Goal: Task Accomplishment & Management: Manage account settings

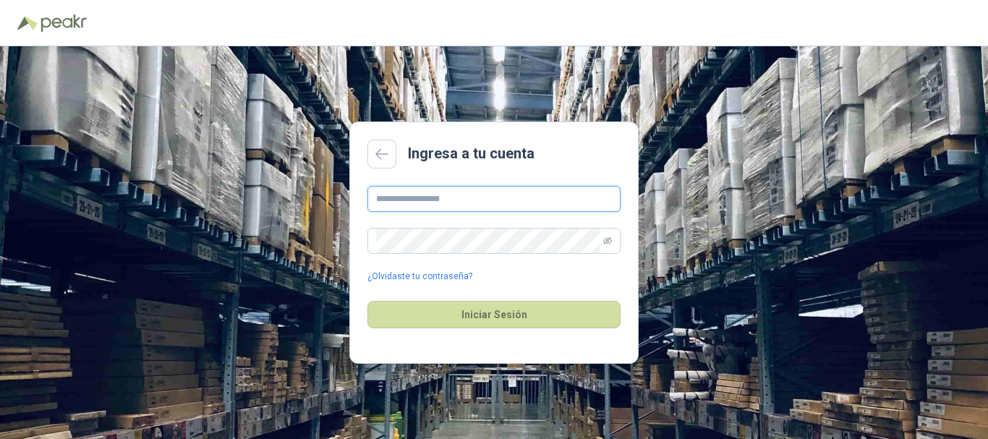
click at [488, 200] on input "text" at bounding box center [493, 199] width 253 height 26
type input "**********"
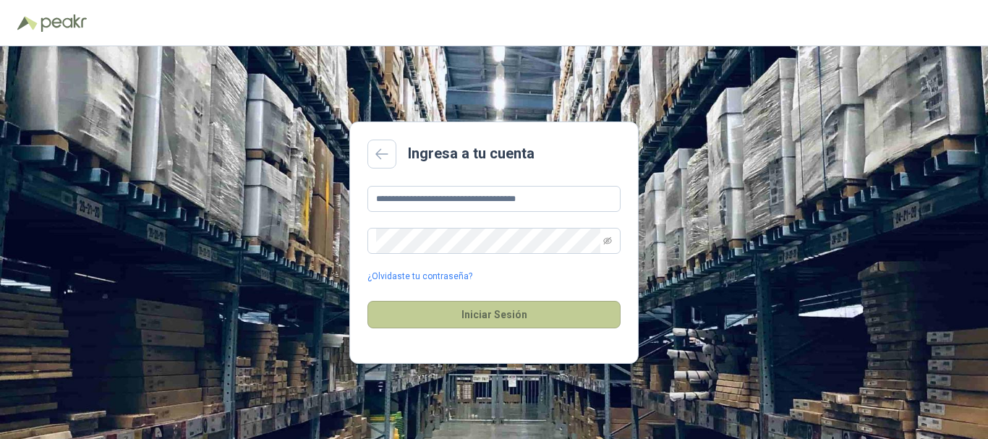
click at [497, 316] on button "Iniciar Sesión" at bounding box center [493, 314] width 253 height 27
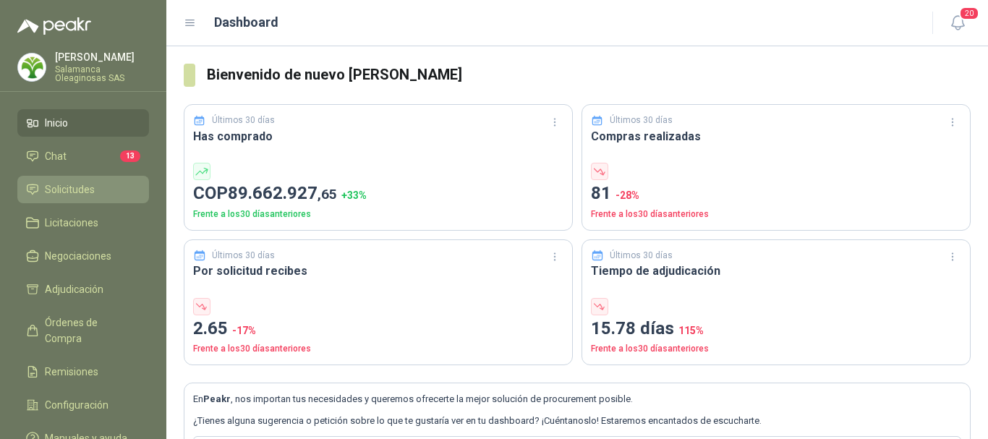
click at [77, 195] on span "Solicitudes" at bounding box center [70, 190] width 50 height 16
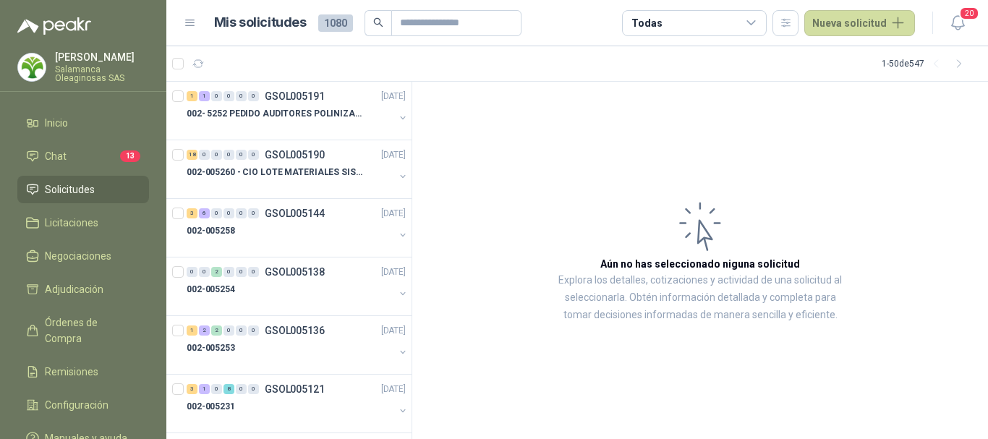
click at [69, 182] on span "Solicitudes" at bounding box center [70, 190] width 50 height 16
click at [311, 225] on div "002-005258" at bounding box center [291, 230] width 208 height 17
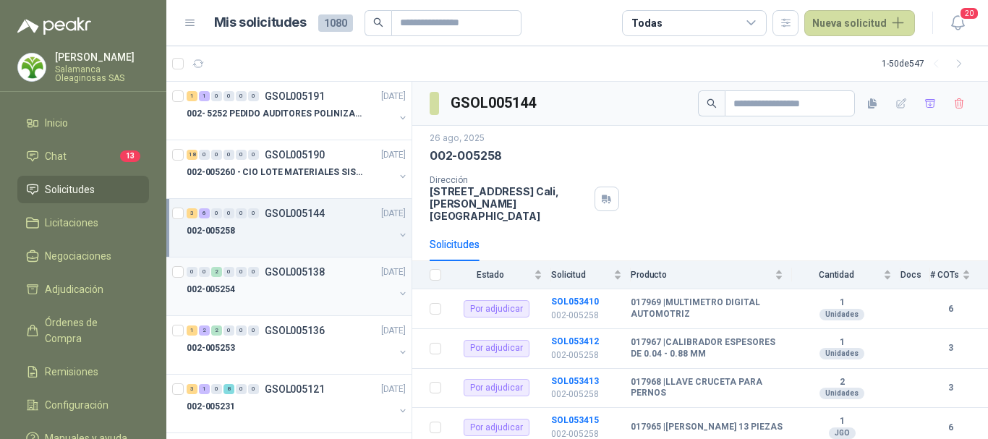
click at [338, 283] on div "002-005254" at bounding box center [291, 289] width 208 height 17
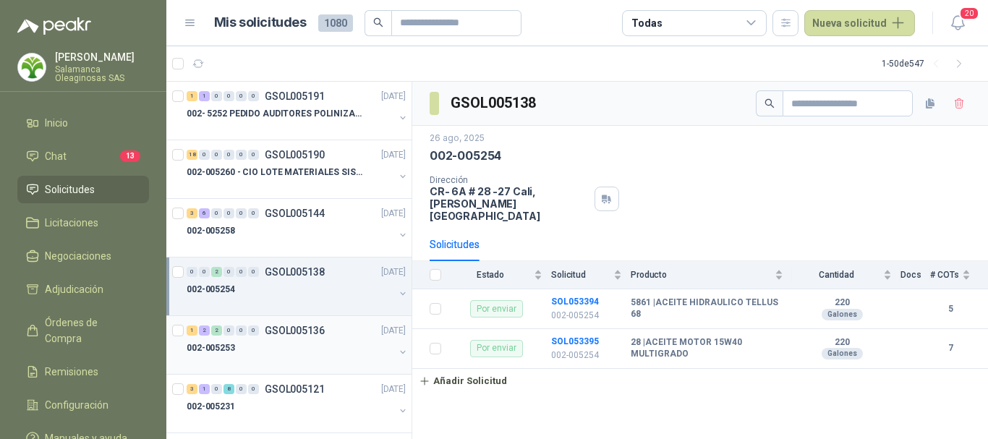
click at [332, 348] on div "002-005253" at bounding box center [291, 347] width 208 height 17
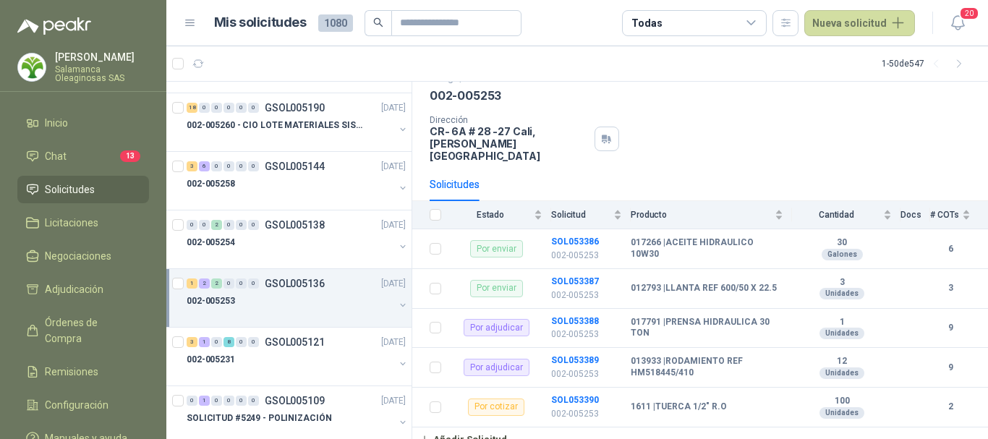
scroll to position [72, 0]
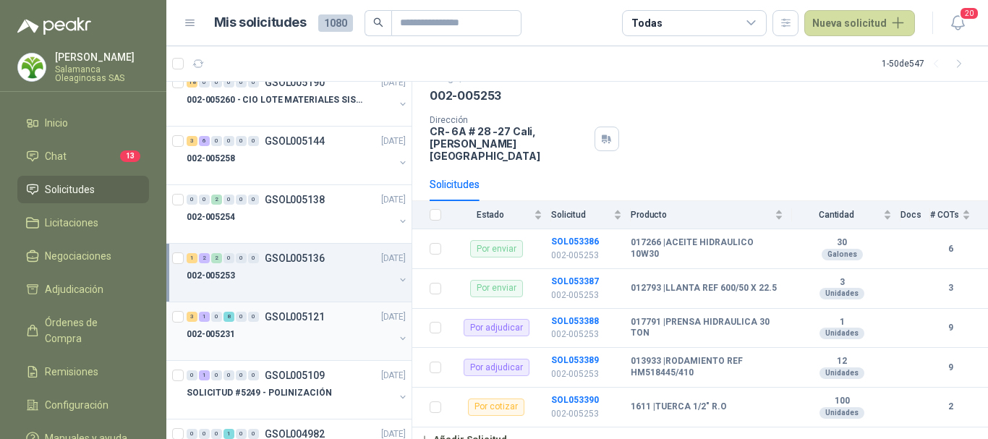
click at [323, 341] on div "002-005231" at bounding box center [291, 333] width 208 height 17
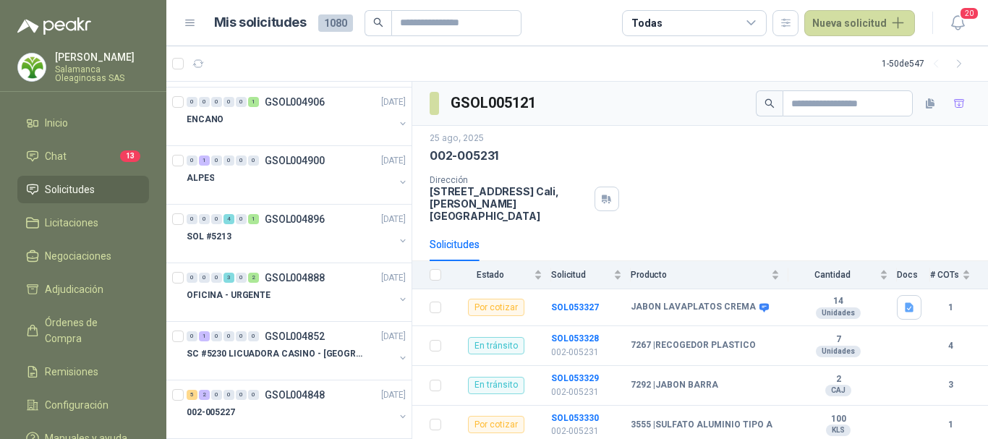
scroll to position [723, 0]
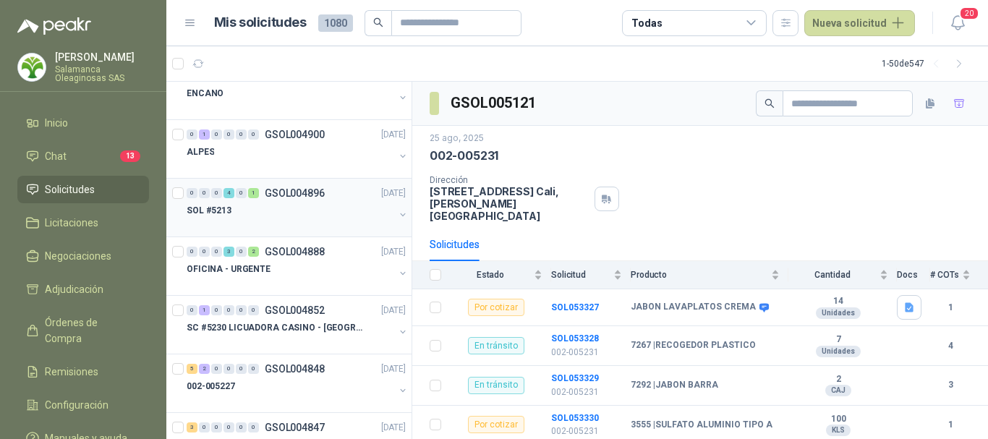
click at [298, 219] on div at bounding box center [291, 225] width 208 height 12
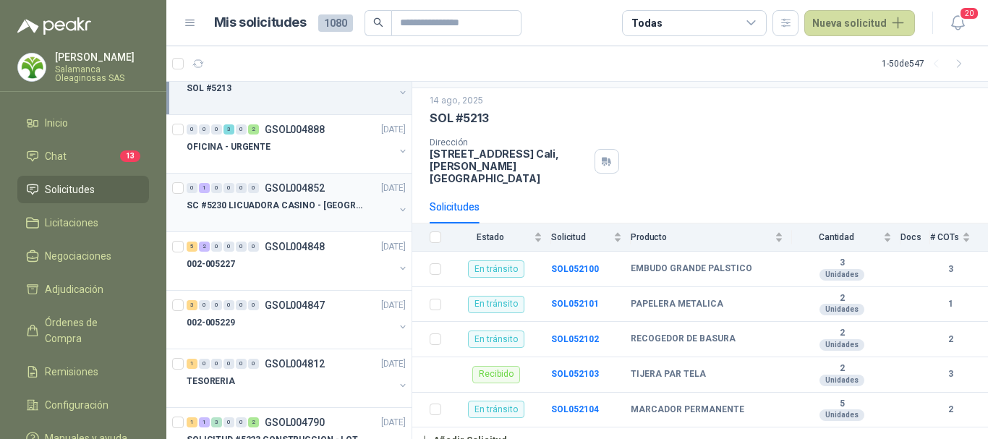
scroll to position [868, 0]
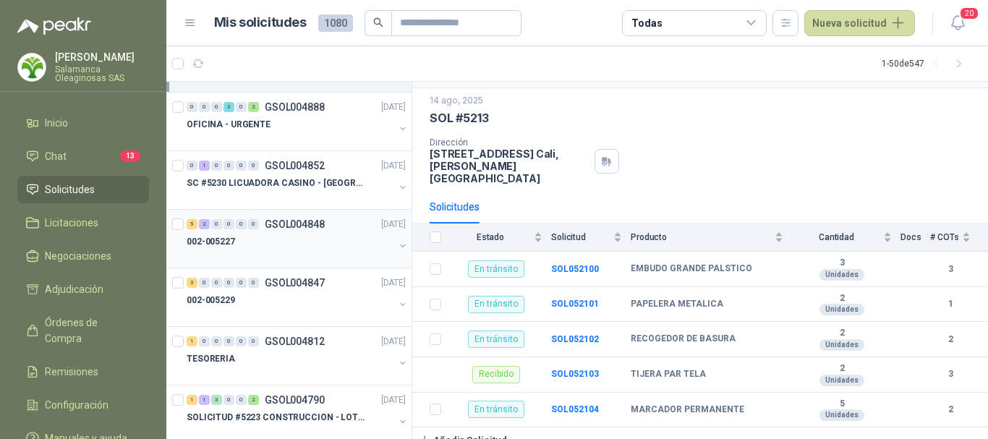
click at [281, 245] on div "002-005227" at bounding box center [291, 241] width 208 height 17
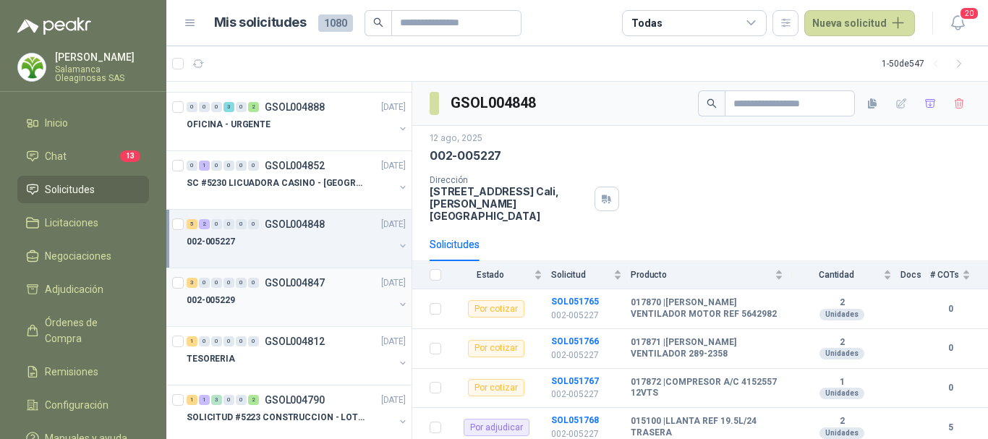
click at [279, 302] on div "002-005229" at bounding box center [291, 299] width 208 height 17
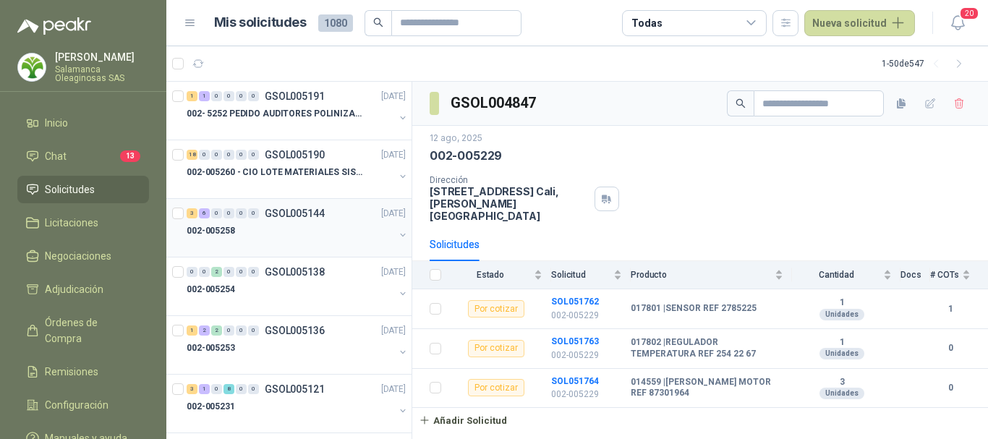
click at [278, 231] on div "002-005258" at bounding box center [291, 230] width 208 height 17
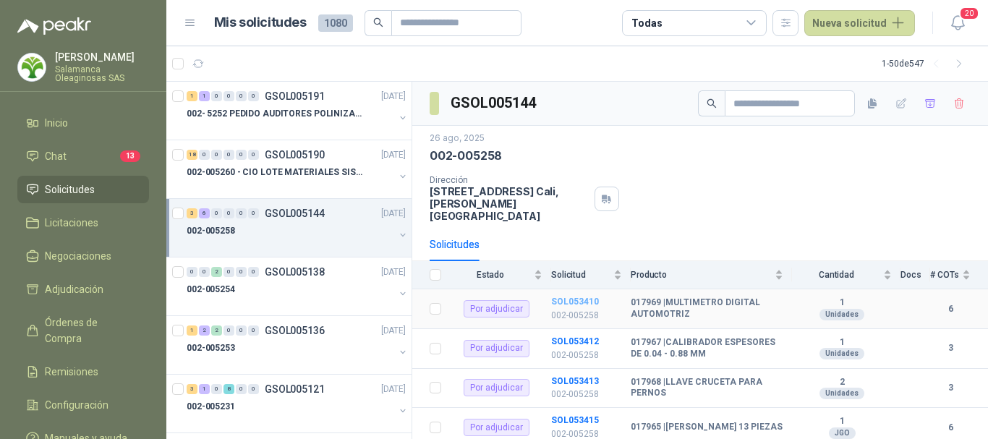
click at [571, 296] on b "SOL053410" at bounding box center [575, 301] width 48 height 10
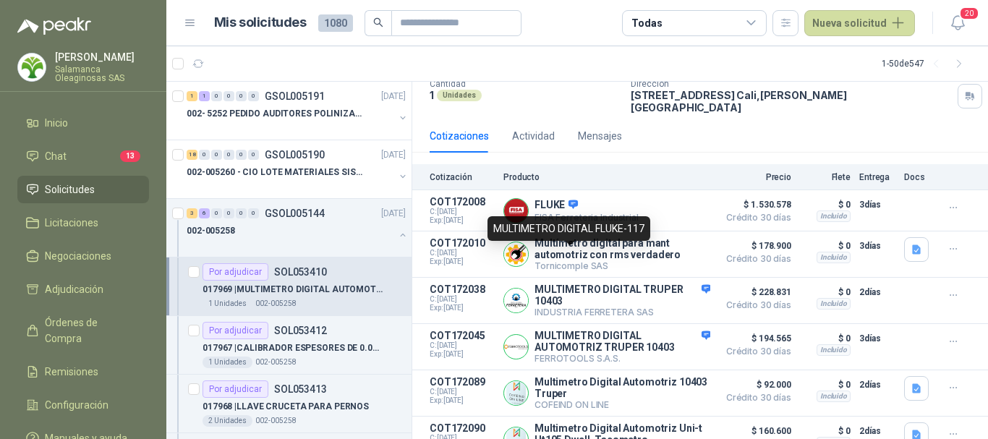
scroll to position [118, 0]
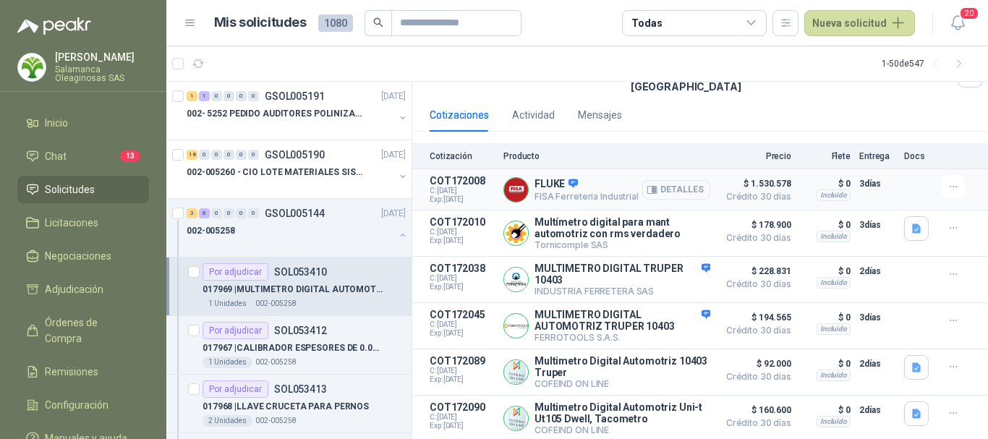
click at [675, 180] on button "Detalles" at bounding box center [676, 190] width 68 height 20
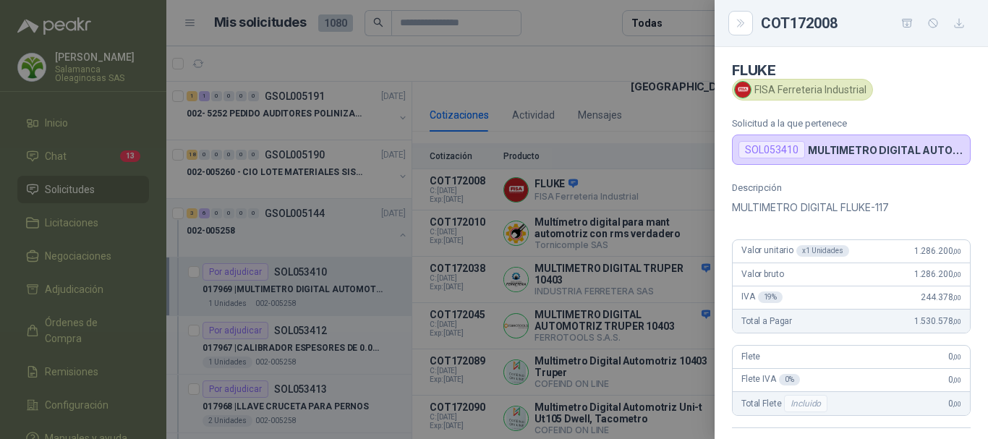
scroll to position [0, 0]
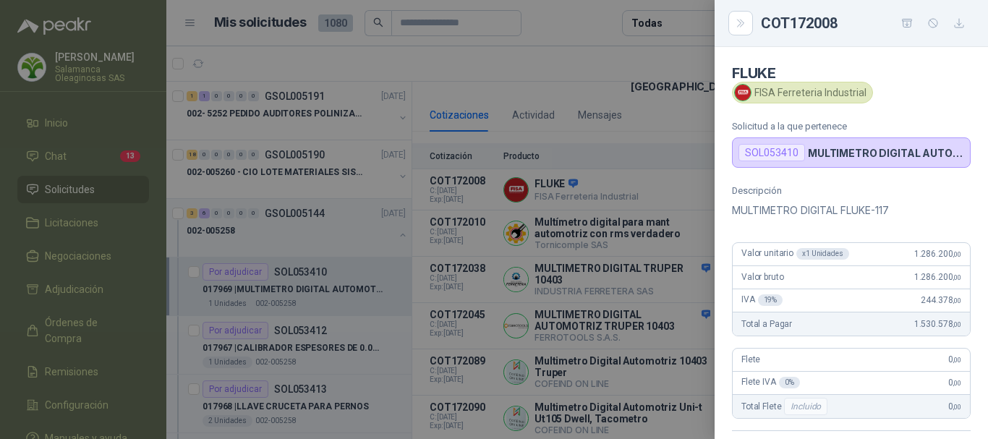
click at [585, 31] on div at bounding box center [494, 219] width 988 height 439
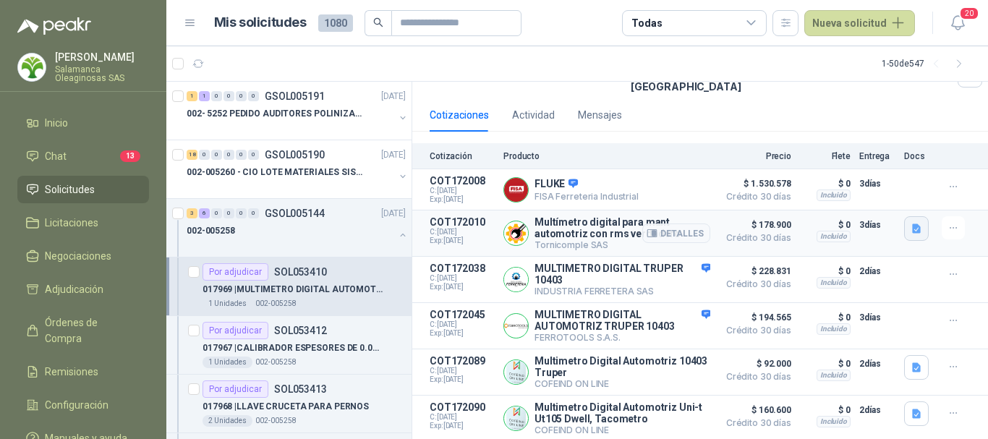
click at [910, 223] on icon "button" at bounding box center [916, 229] width 12 height 12
click at [890, 189] on button "10403.pdf" at bounding box center [877, 187] width 61 height 15
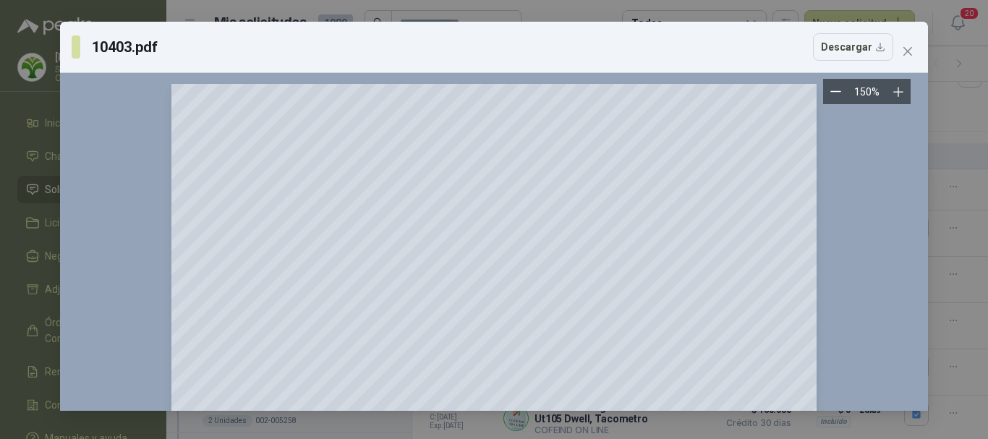
scroll to position [0, 0]
click at [910, 52] on icon "close" at bounding box center [908, 52] width 12 height 12
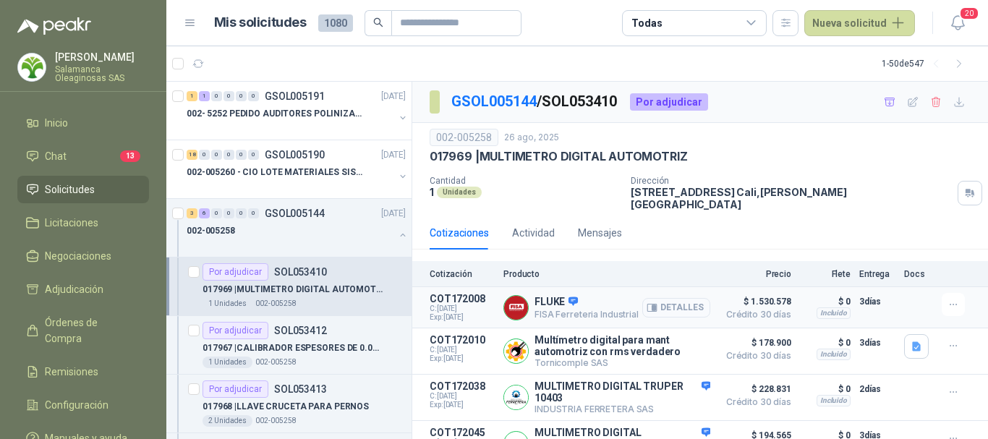
click at [670, 298] on button "Detalles" at bounding box center [676, 308] width 68 height 20
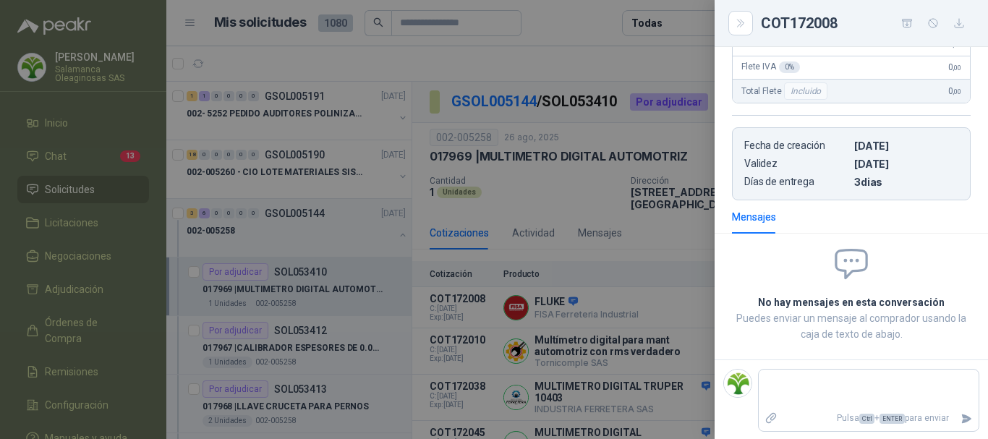
scroll to position [317, 0]
click at [599, 26] on div at bounding box center [494, 219] width 988 height 439
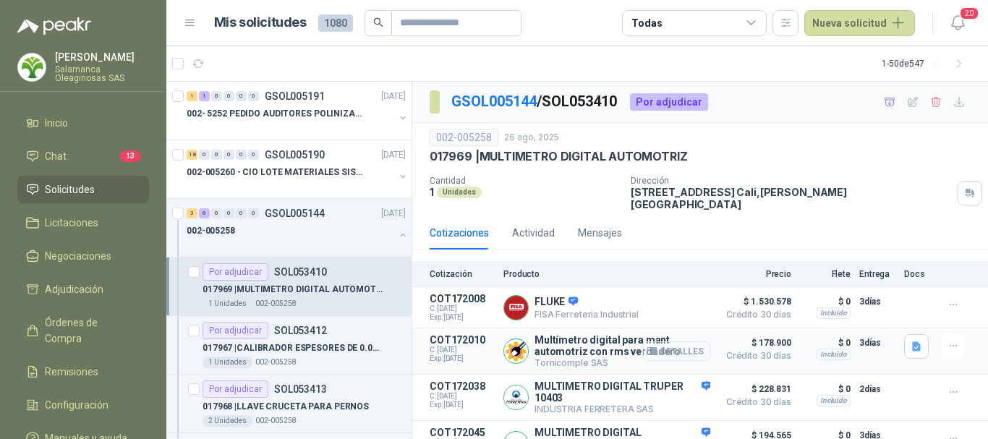
click at [673, 343] on button "Detalles" at bounding box center [676, 351] width 68 height 20
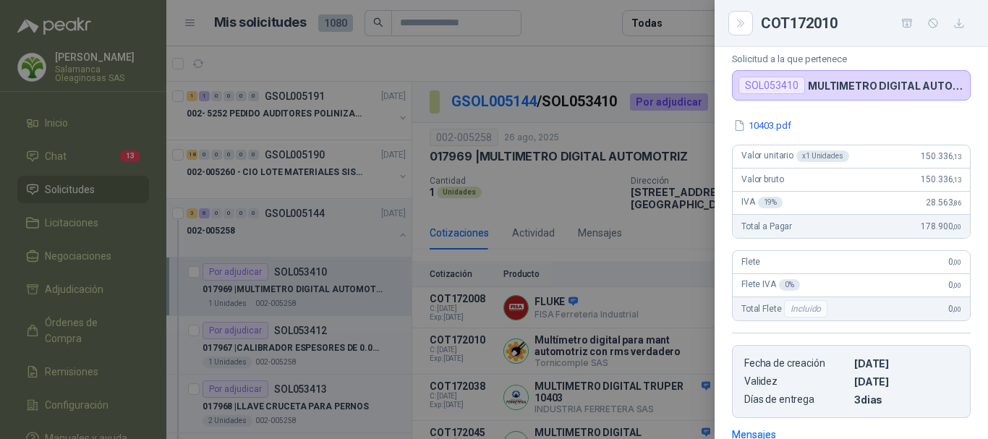
scroll to position [0, 0]
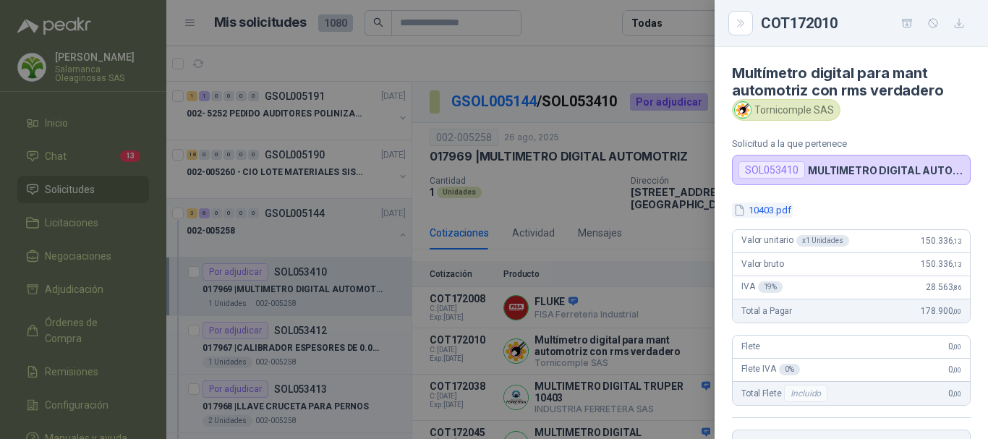
click at [759, 206] on button "10403.pdf" at bounding box center [762, 209] width 61 height 15
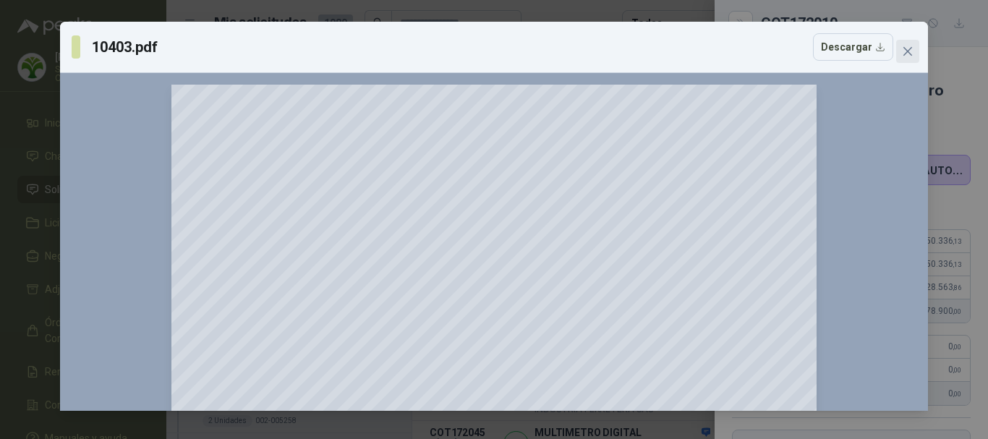
click at [905, 51] on icon "close" at bounding box center [908, 52] width 12 height 12
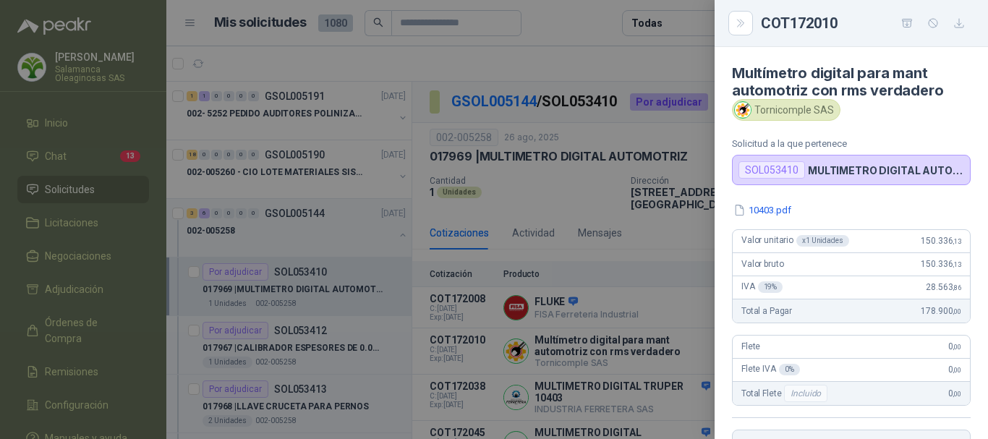
click at [576, 62] on div at bounding box center [494, 219] width 988 height 439
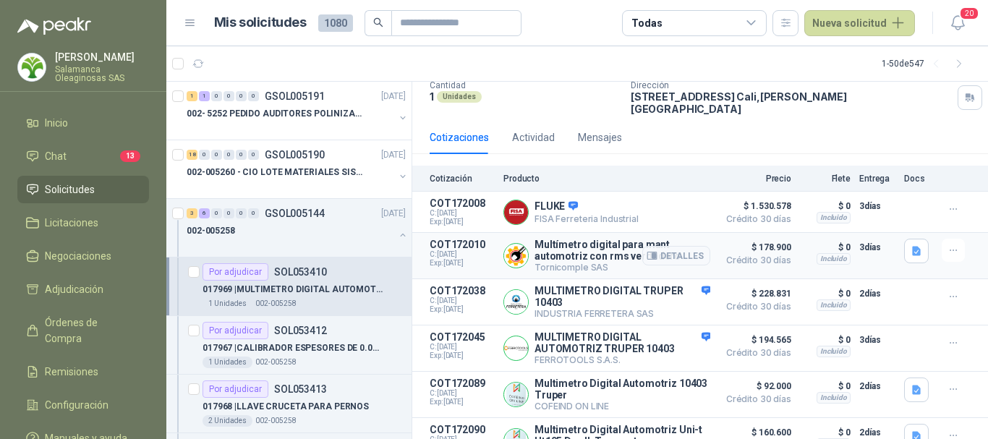
scroll to position [118, 0]
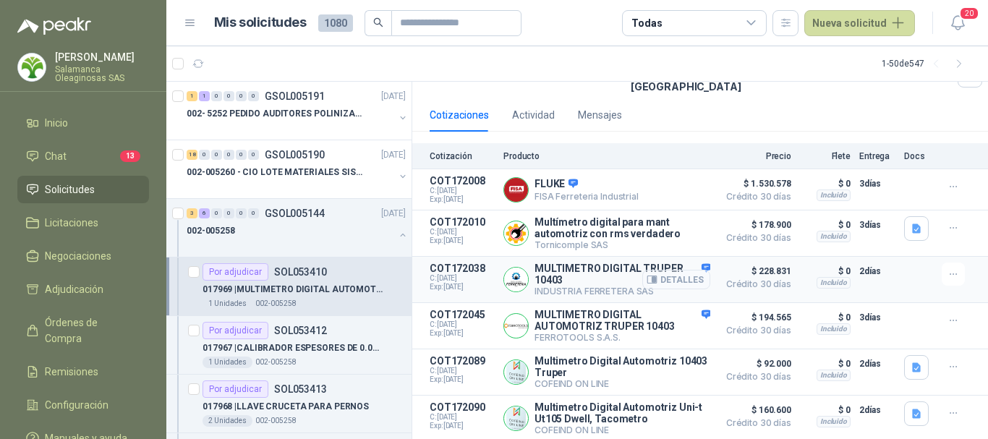
click at [680, 273] on button "Detalles" at bounding box center [676, 280] width 68 height 20
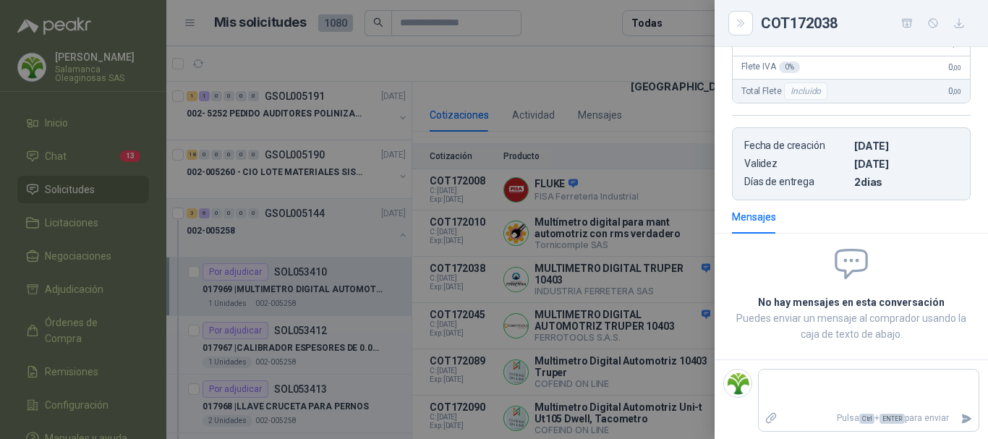
scroll to position [334, 0]
click at [588, 65] on div at bounding box center [494, 219] width 988 height 439
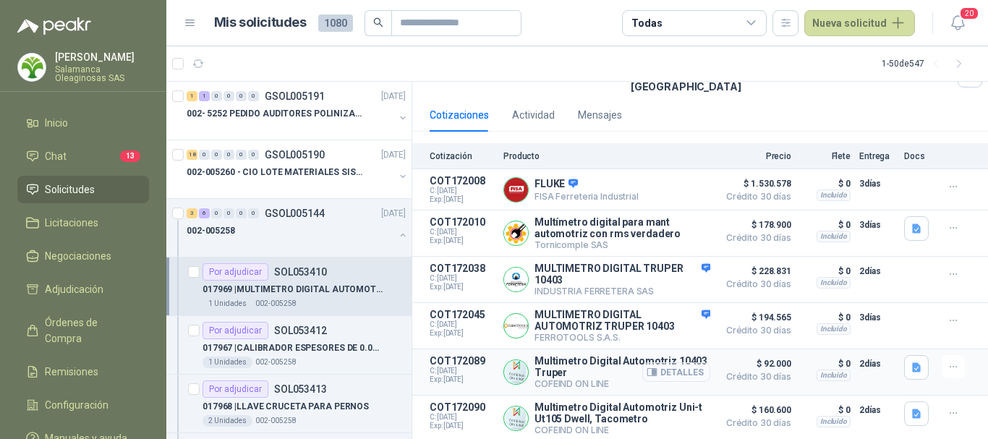
click at [675, 367] on button "Detalles" at bounding box center [676, 372] width 68 height 20
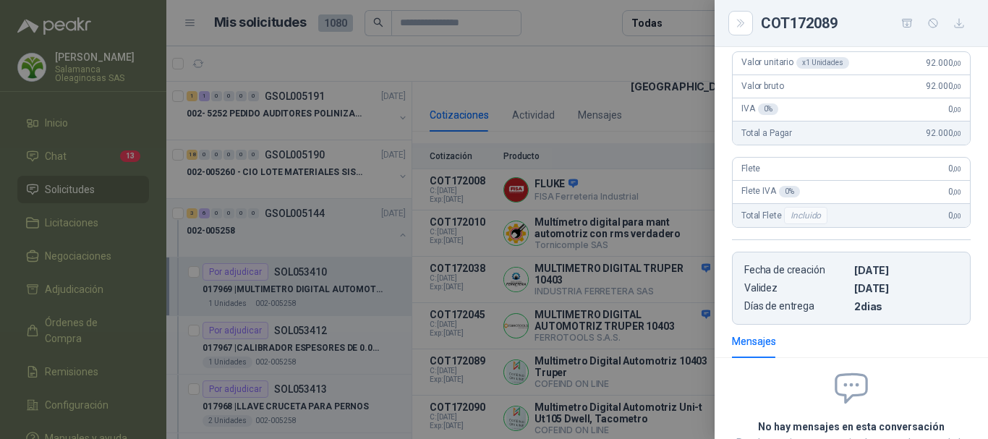
scroll to position [0, 0]
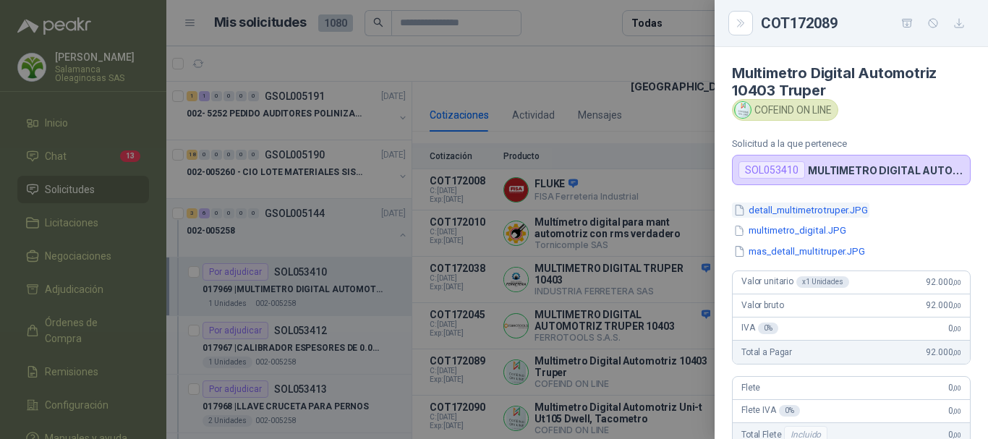
click at [823, 212] on button "detall_multimetrotruper.JPG" at bounding box center [800, 209] width 137 height 15
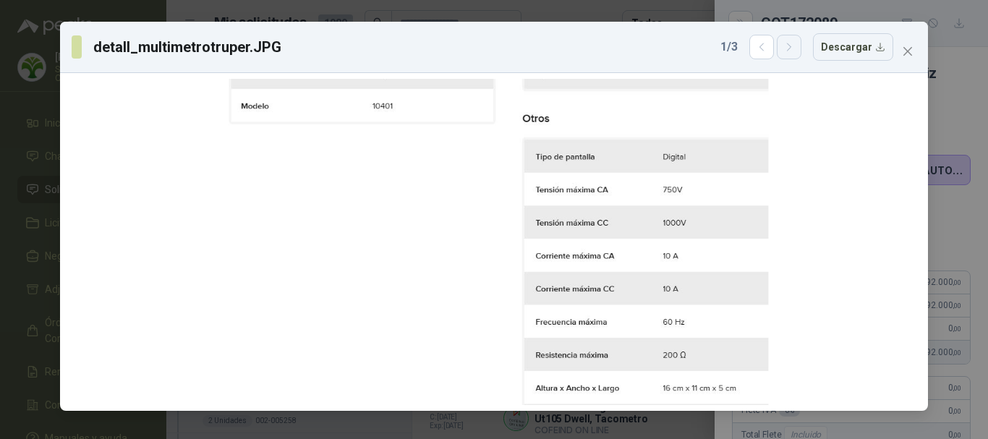
click at [794, 52] on icon "button" at bounding box center [789, 47] width 12 height 12
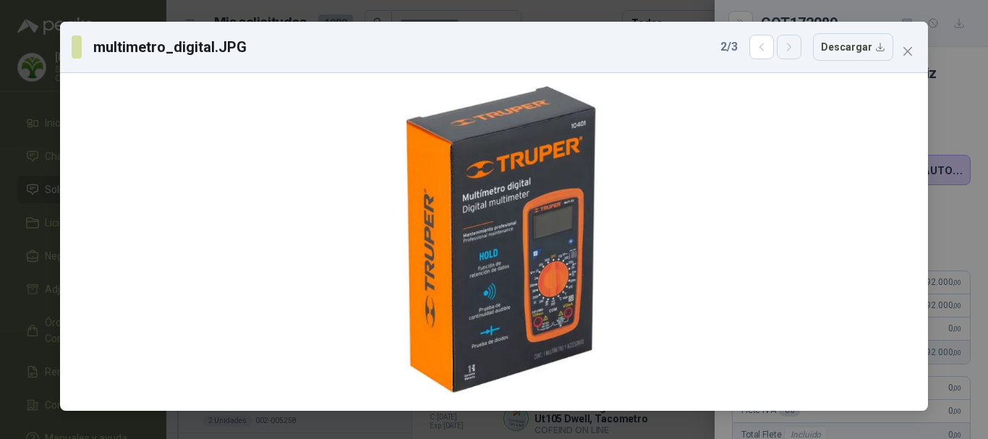
click at [794, 52] on icon "button" at bounding box center [789, 47] width 12 height 12
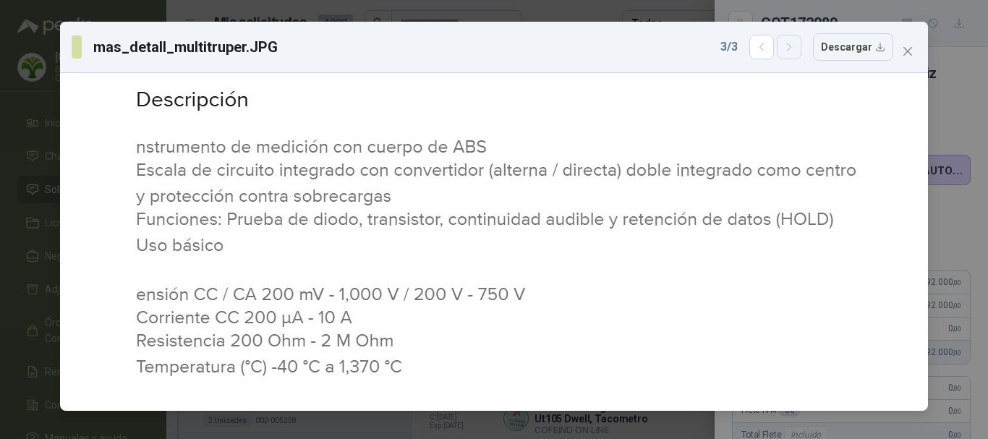
click at [790, 48] on icon "button" at bounding box center [789, 46] width 4 height 7
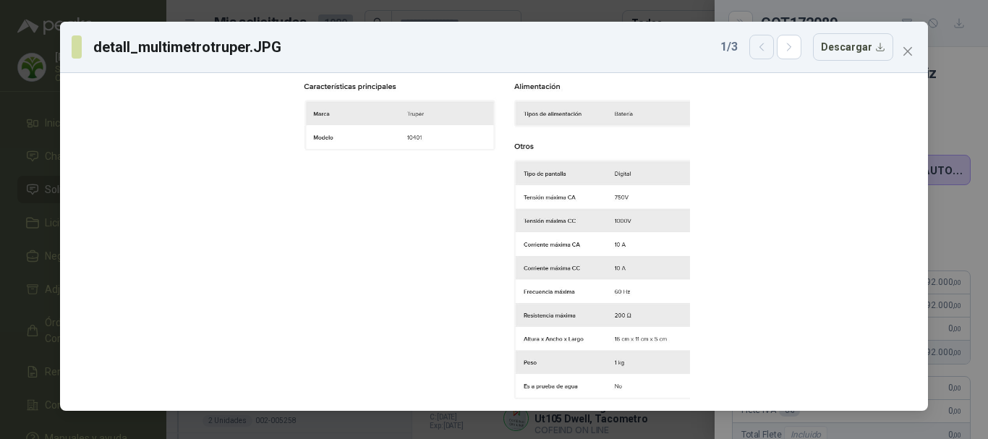
click at [767, 48] on icon "button" at bounding box center [762, 47] width 12 height 12
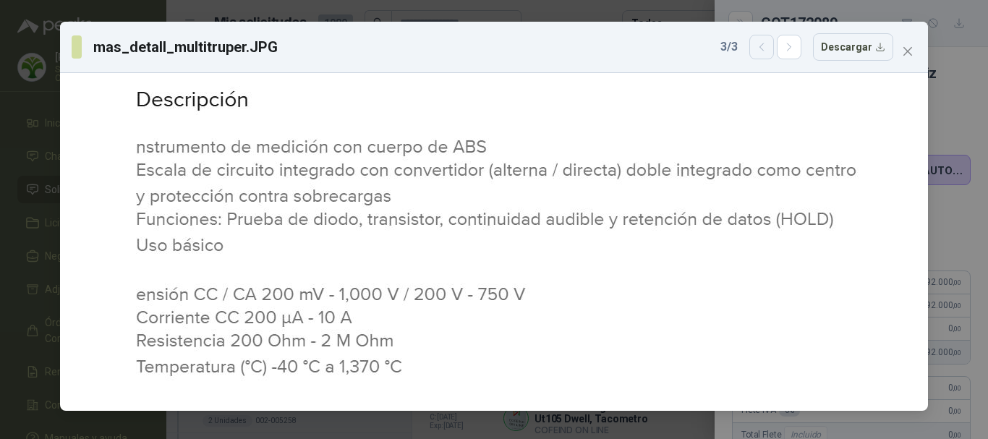
click at [767, 48] on icon "button" at bounding box center [762, 47] width 12 height 12
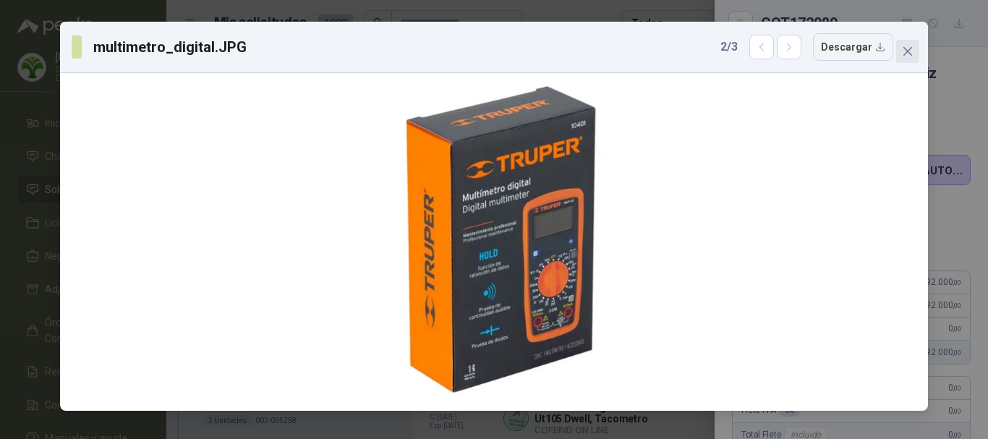
click at [913, 51] on span "Close" at bounding box center [907, 52] width 23 height 12
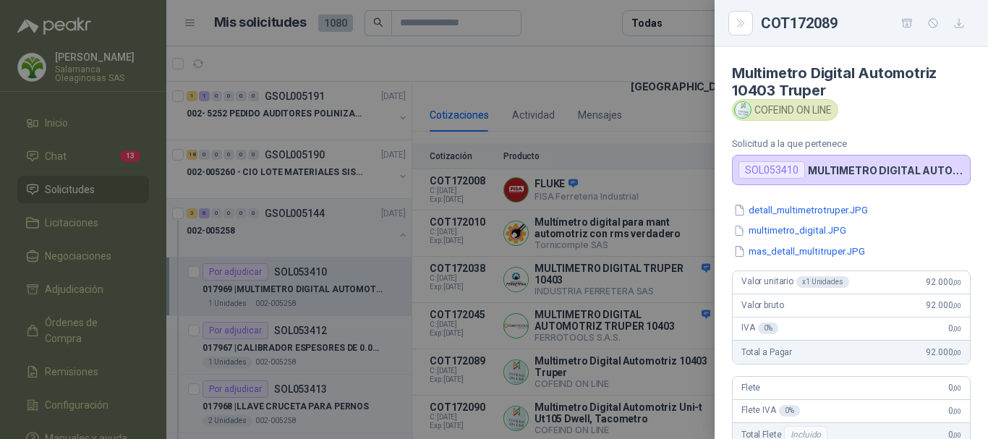
click at [583, 12] on div at bounding box center [494, 219] width 988 height 439
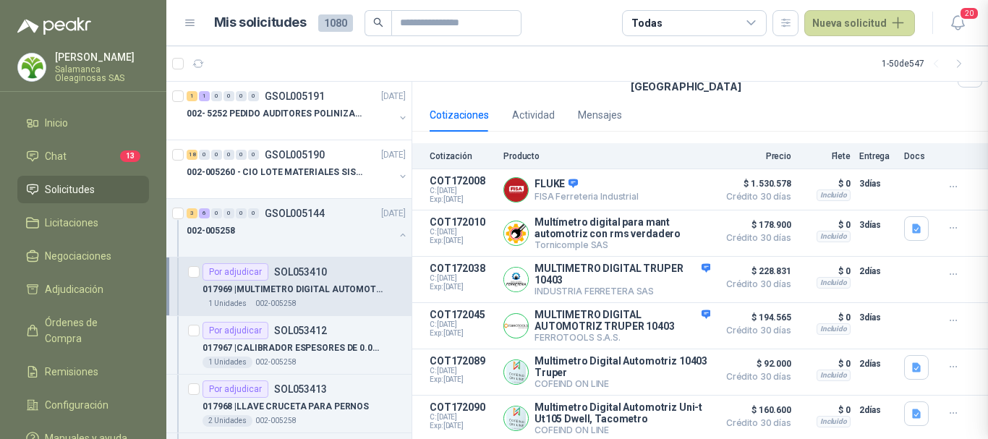
scroll to position [345, 0]
click at [677, 417] on button "Detalles" at bounding box center [676, 419] width 68 height 20
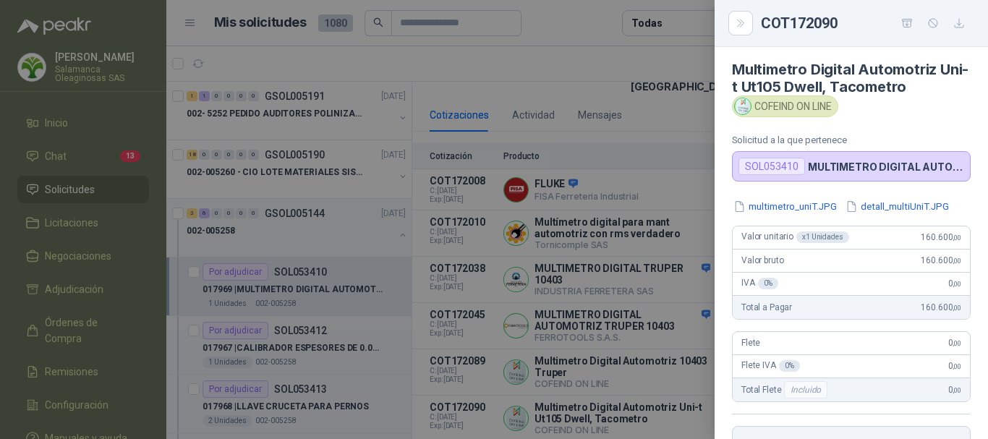
scroll to position [0, 0]
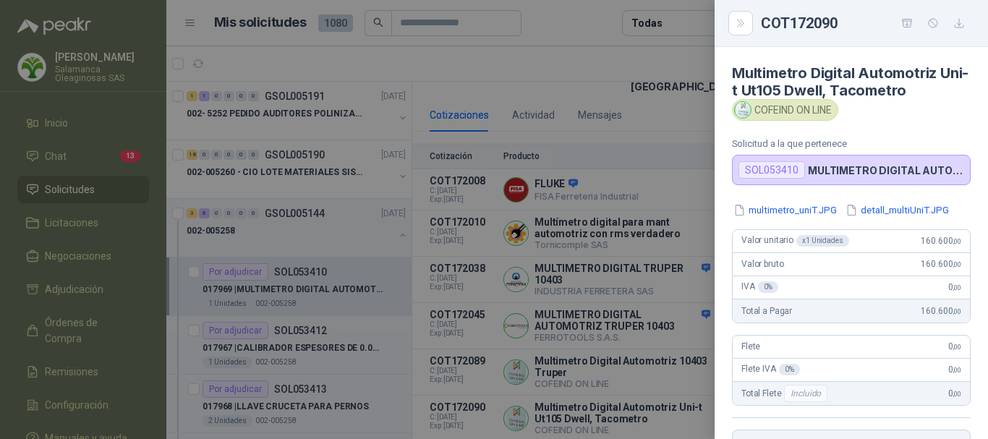
click at [670, 61] on div at bounding box center [494, 219] width 988 height 439
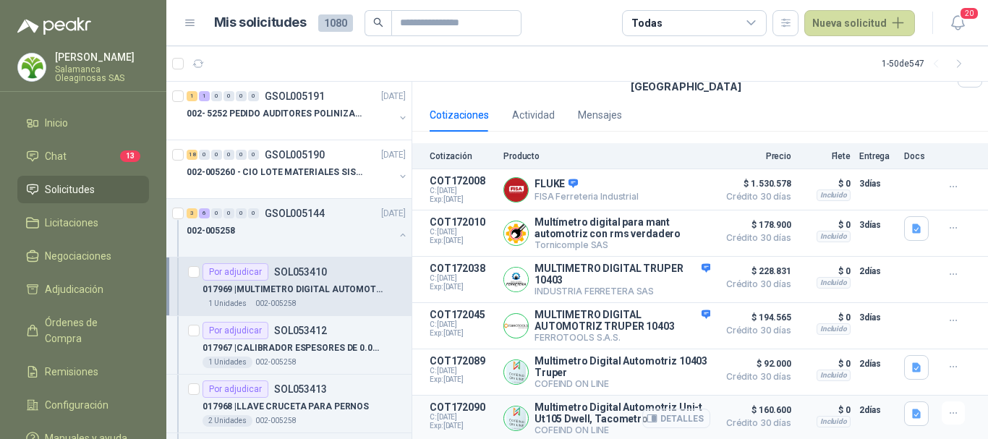
click at [678, 413] on button "Detalles" at bounding box center [676, 419] width 68 height 20
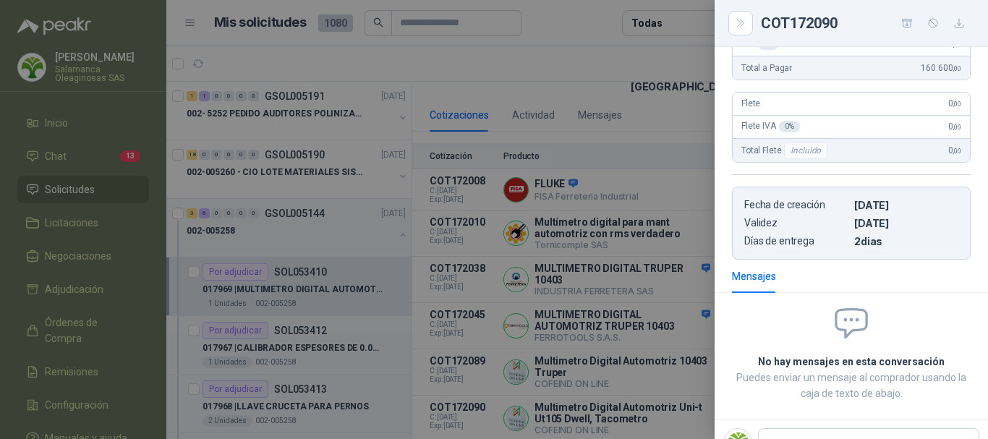
scroll to position [14, 0]
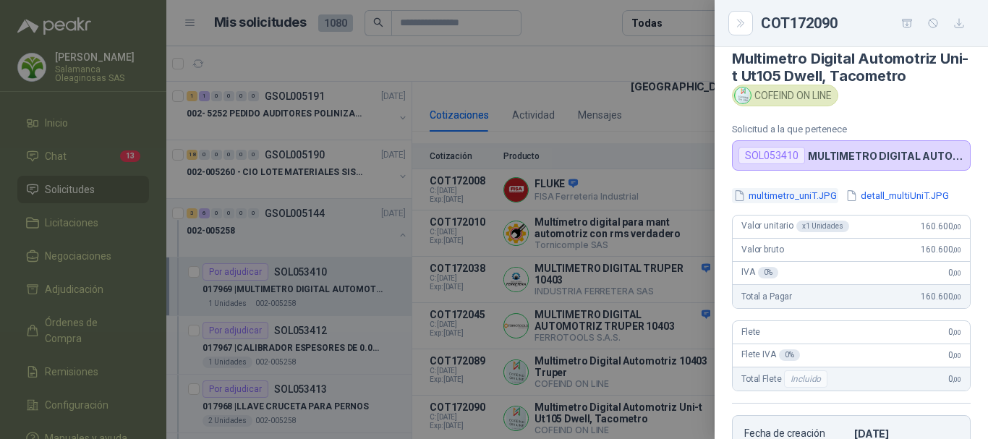
click at [808, 195] on button "multimetro_uniT.JPG" at bounding box center [785, 195] width 106 height 15
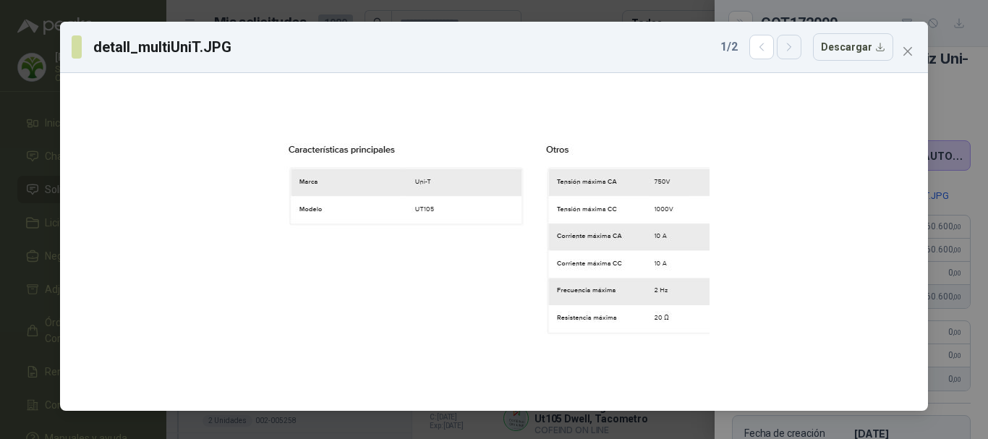
click at [793, 49] on icon "button" at bounding box center [789, 47] width 12 height 12
click at [763, 46] on icon "button" at bounding box center [762, 47] width 12 height 12
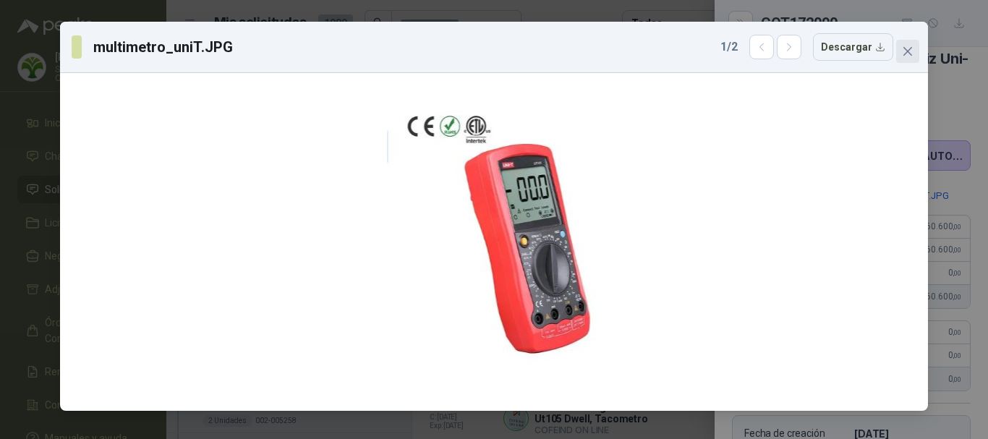
click at [913, 51] on span "Close" at bounding box center [907, 52] width 23 height 12
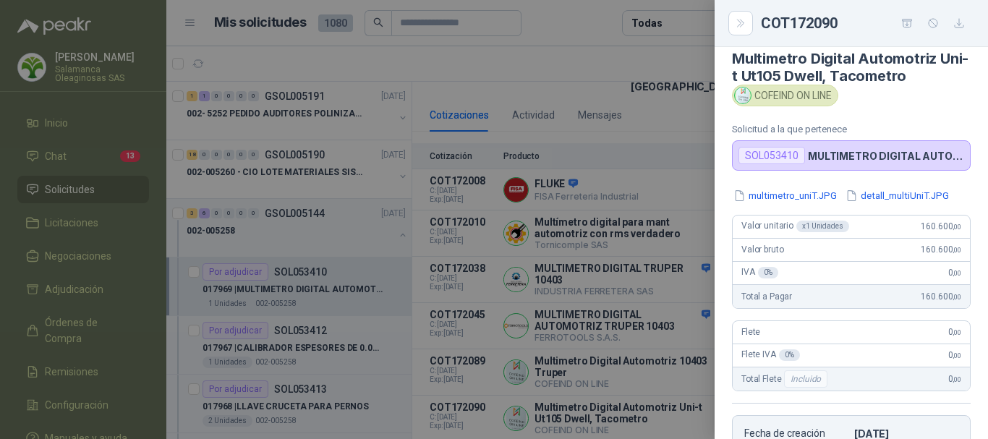
click at [570, 69] on div at bounding box center [494, 219] width 988 height 439
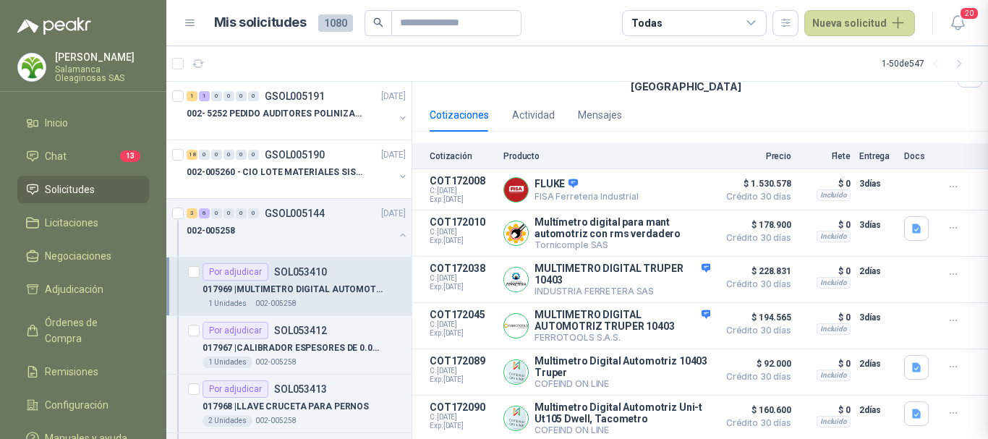
scroll to position [304, 0]
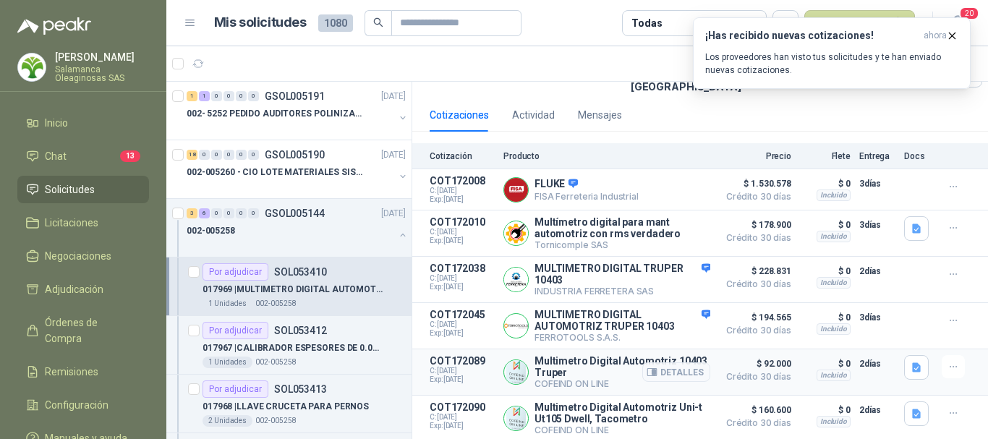
click at [482, 355] on p "COT172089" at bounding box center [462, 361] width 65 height 12
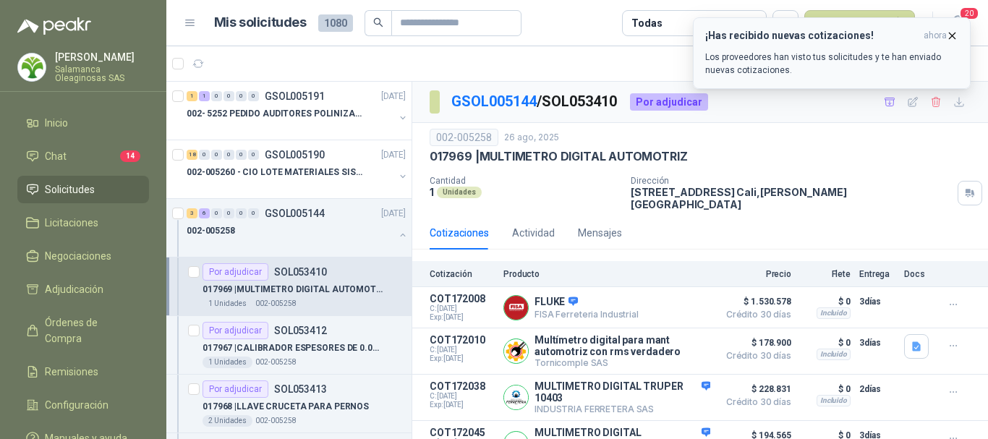
click at [952, 38] on icon "button" at bounding box center [952, 36] width 12 height 12
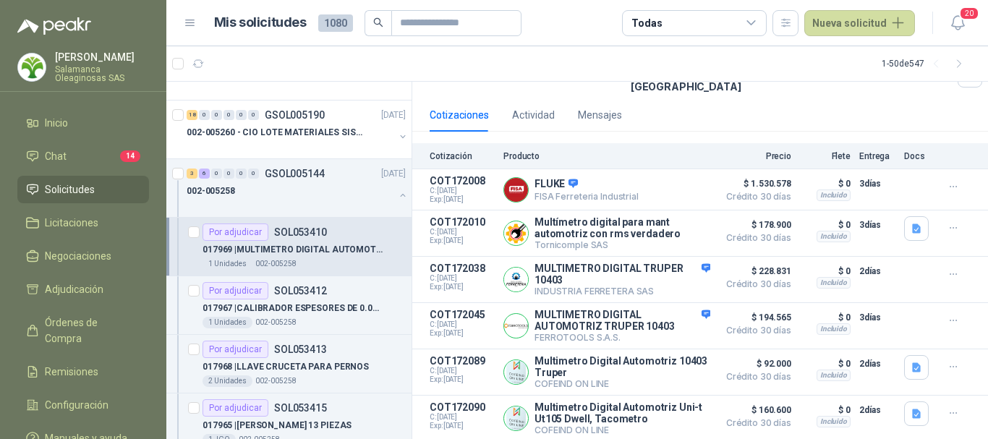
scroll to position [72, 0]
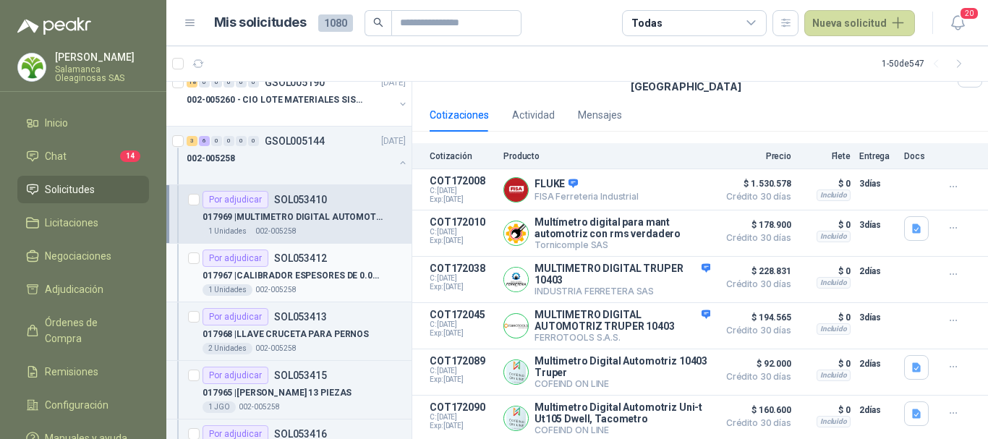
click at [350, 288] on div "1 Unidades 002-005258" at bounding box center [303, 290] width 203 height 12
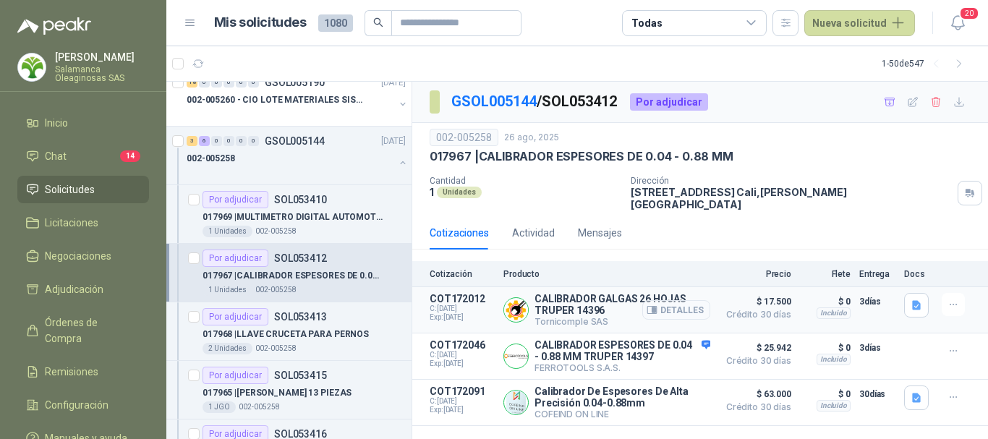
click at [690, 302] on button "Detalles" at bounding box center [676, 310] width 68 height 20
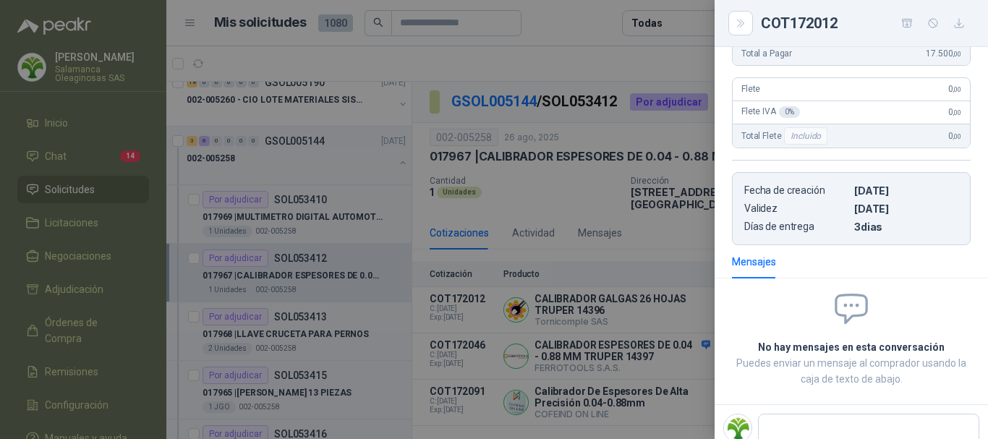
scroll to position [304, 0]
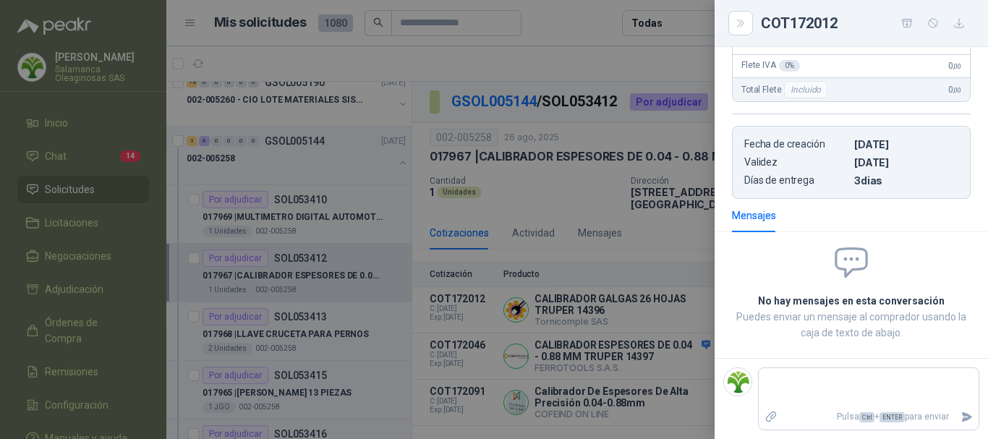
click at [602, 59] on div at bounding box center [494, 219] width 988 height 439
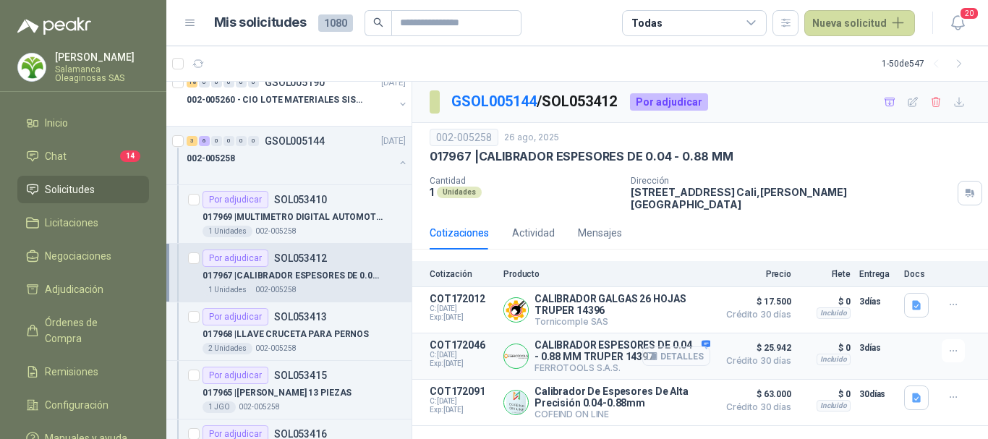
click at [683, 349] on button "Detalles" at bounding box center [676, 356] width 68 height 20
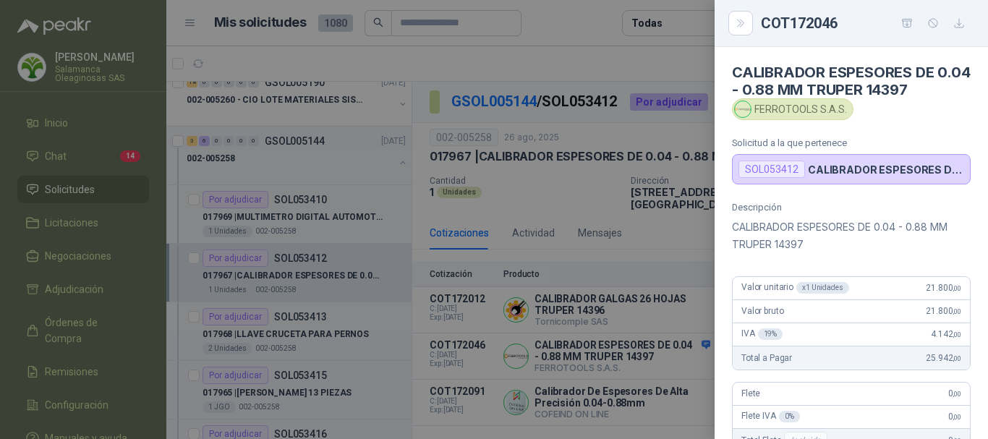
scroll to position [0, 0]
click at [592, 59] on div at bounding box center [494, 219] width 988 height 439
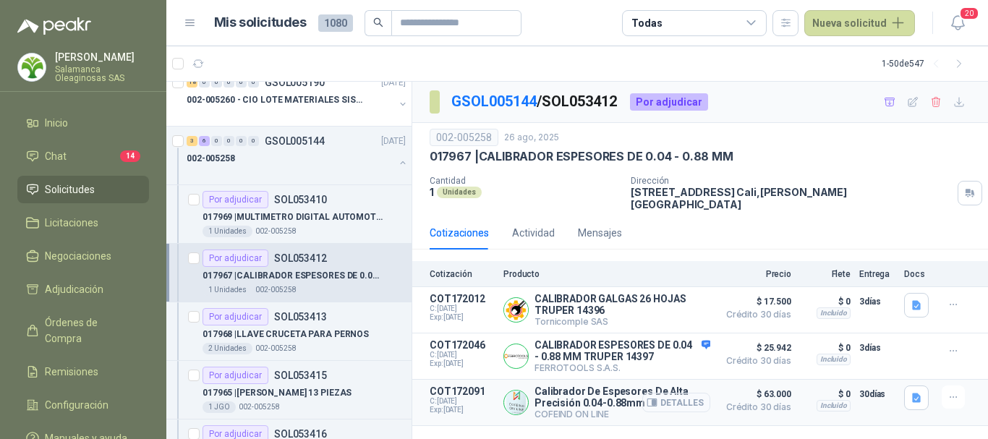
click at [693, 401] on button "Detalles" at bounding box center [676, 403] width 68 height 20
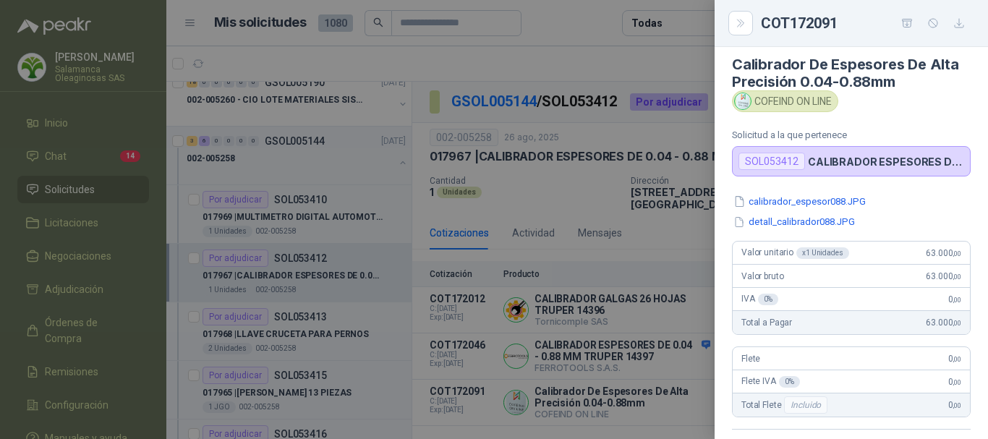
scroll to position [0, 0]
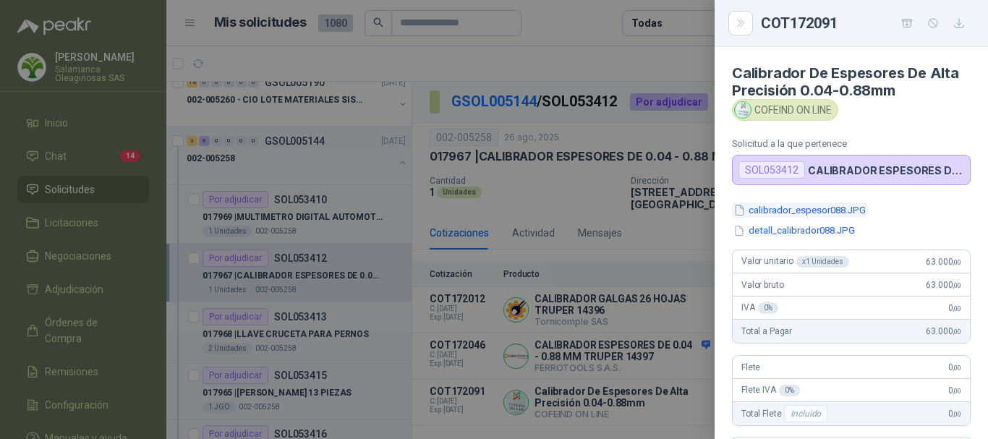
click at [815, 213] on button "calibrador_espesor088.JPG" at bounding box center [799, 209] width 135 height 15
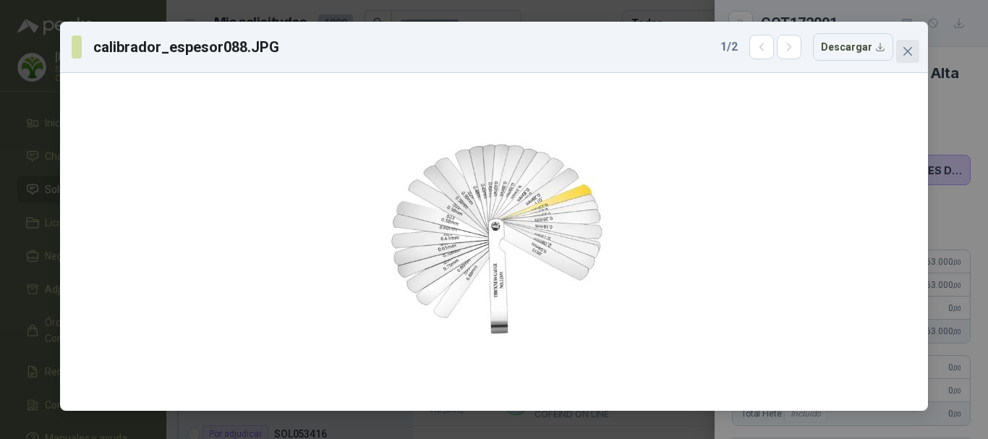
click at [911, 48] on icon "close" at bounding box center [907, 51] width 9 height 9
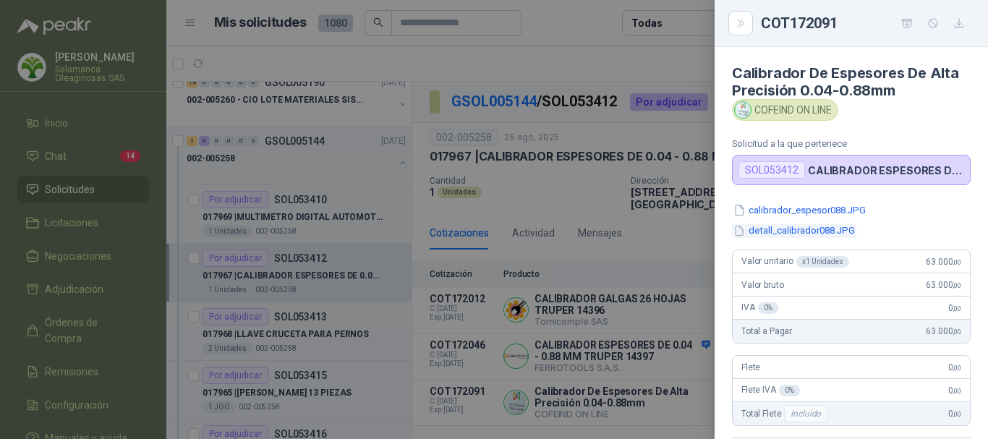
click at [774, 229] on button "detall_calibrador088.JPG" at bounding box center [794, 230] width 124 height 15
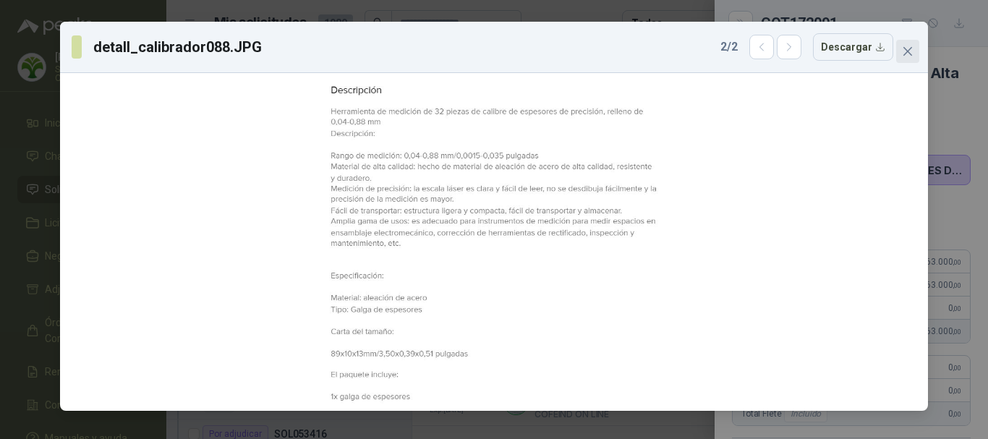
click at [910, 46] on icon "close" at bounding box center [908, 52] width 12 height 12
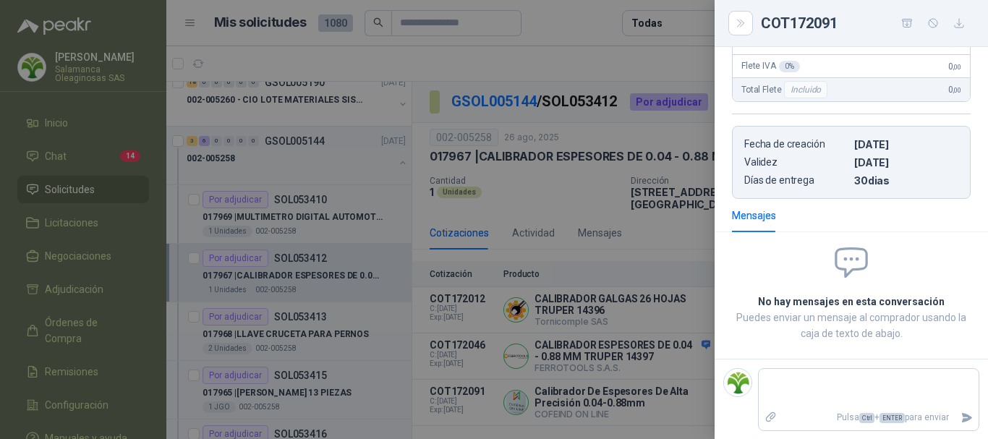
scroll to position [325, 0]
click at [569, 21] on div at bounding box center [494, 219] width 988 height 439
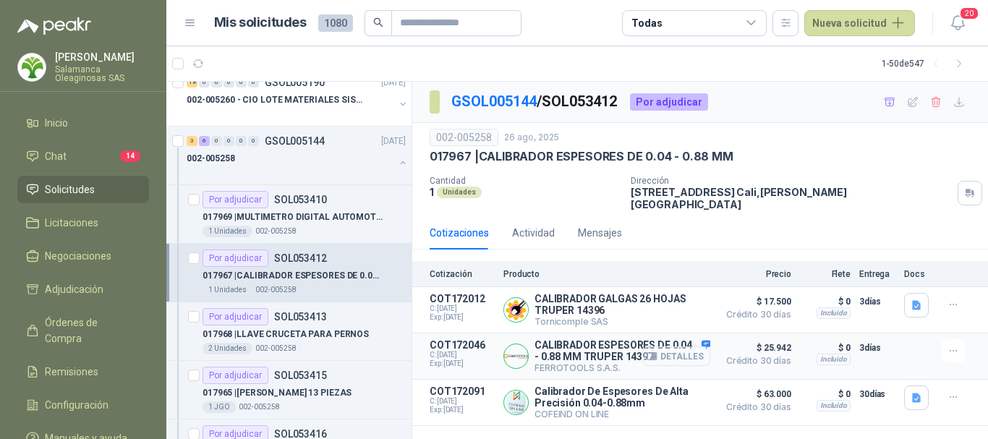
click at [687, 351] on button "Detalles" at bounding box center [676, 356] width 68 height 20
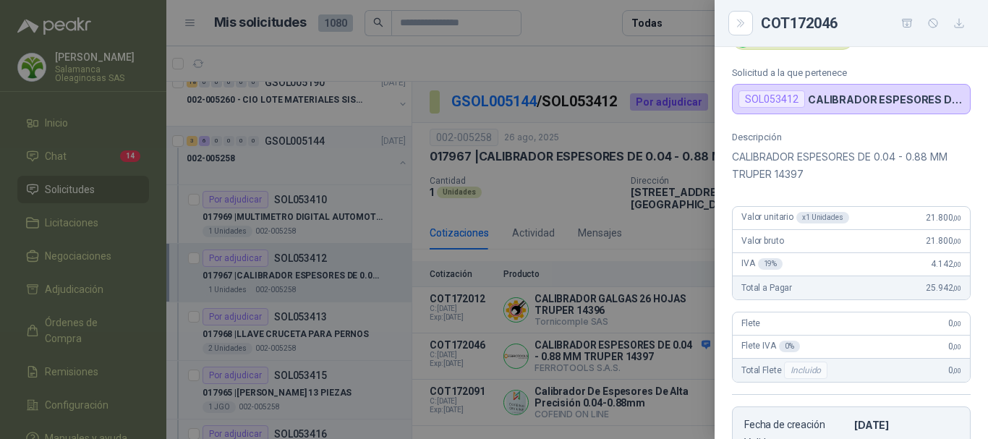
scroll to position [0, 0]
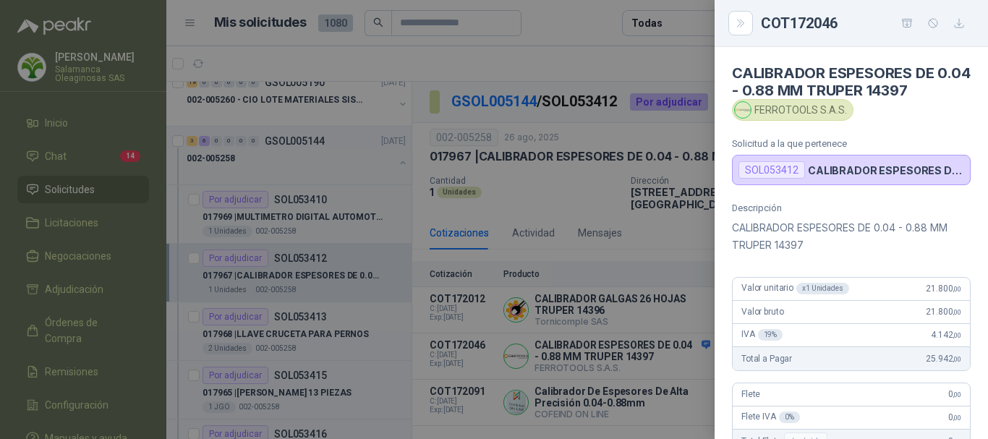
click at [641, 64] on div at bounding box center [494, 219] width 988 height 439
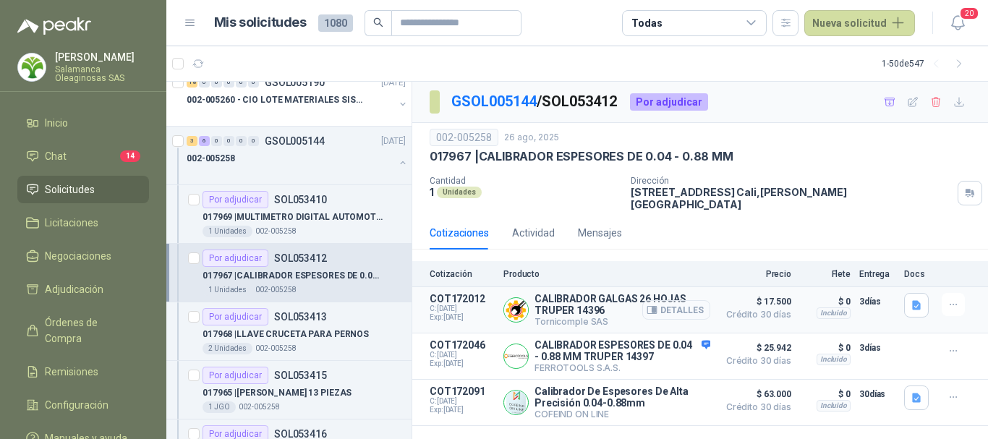
click at [686, 302] on button "Detalles" at bounding box center [676, 310] width 68 height 20
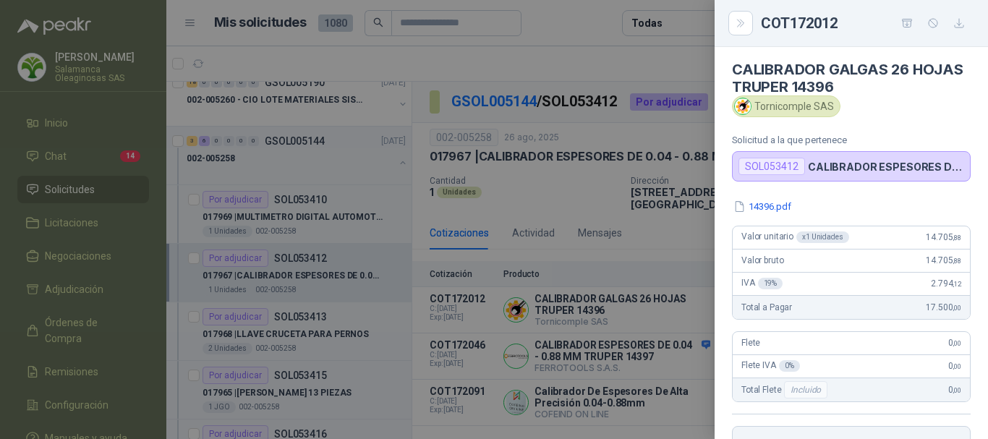
scroll to position [0, 0]
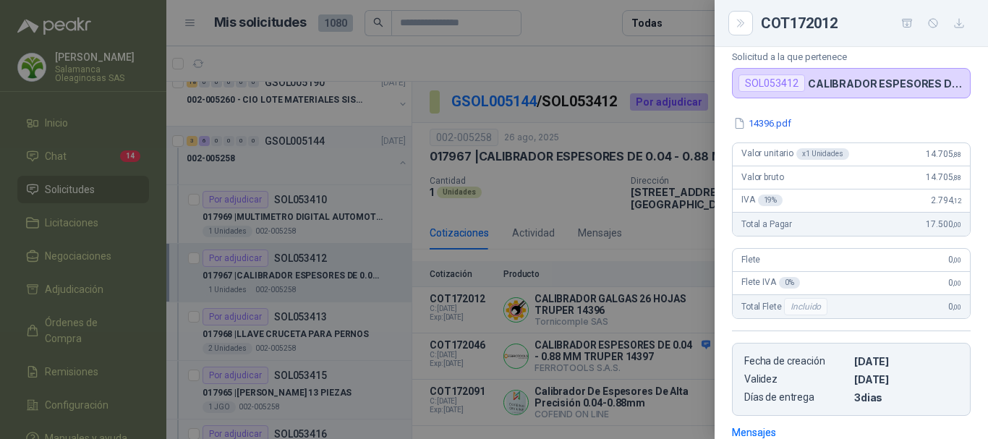
click at [660, 59] on div at bounding box center [494, 219] width 988 height 439
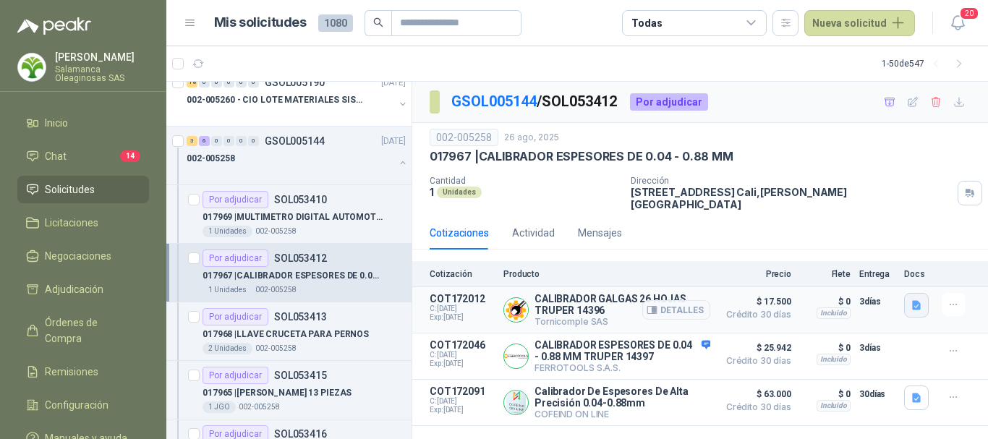
click at [916, 301] on icon "button" at bounding box center [916, 305] width 9 height 9
click at [905, 262] on button "14396.pdf" at bounding box center [888, 263] width 61 height 15
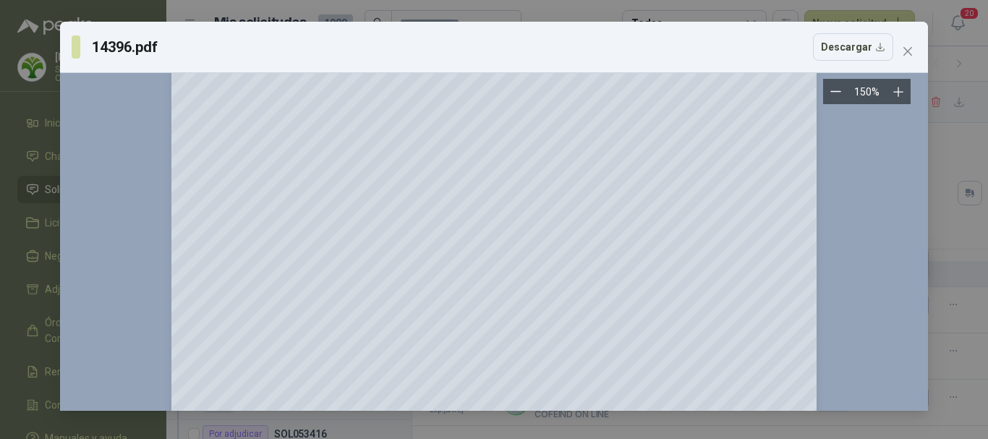
scroll to position [145, 0]
click at [914, 48] on span "Close" at bounding box center [907, 52] width 23 height 12
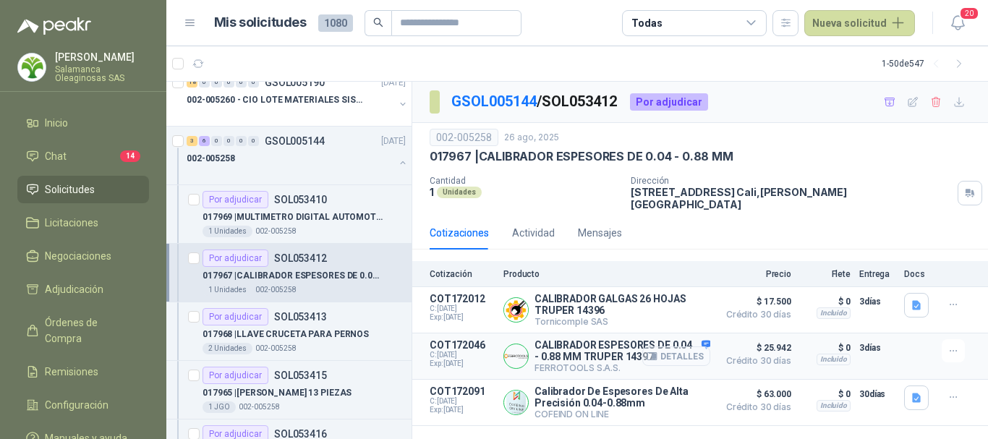
click at [697, 349] on button "Detalles" at bounding box center [676, 356] width 68 height 20
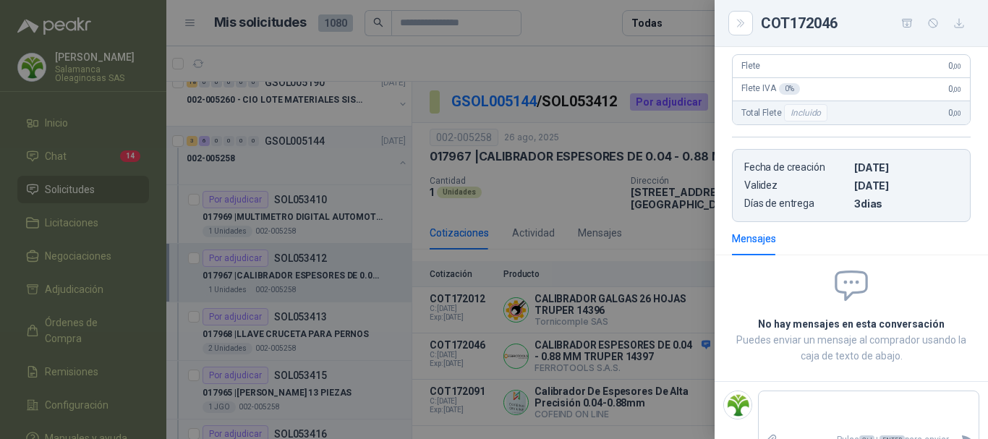
scroll to position [351, 0]
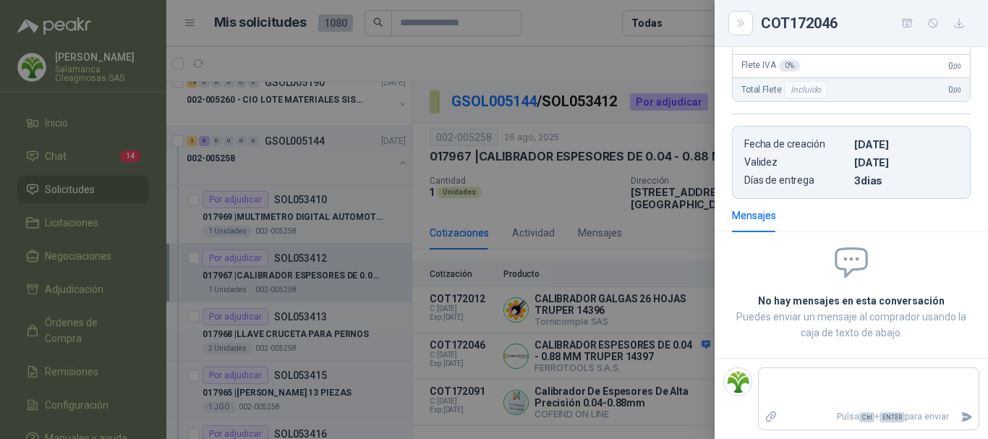
click at [626, 63] on div at bounding box center [494, 219] width 988 height 439
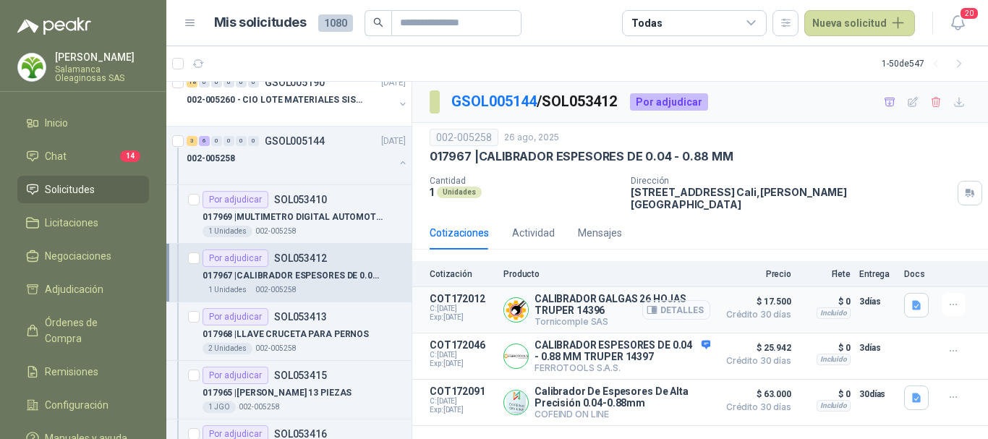
click at [693, 300] on button "Detalles" at bounding box center [676, 310] width 68 height 20
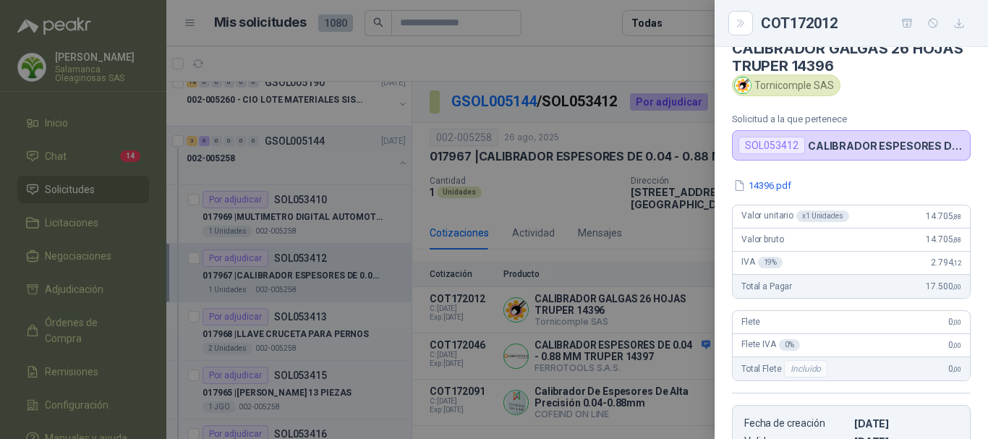
scroll to position [0, 0]
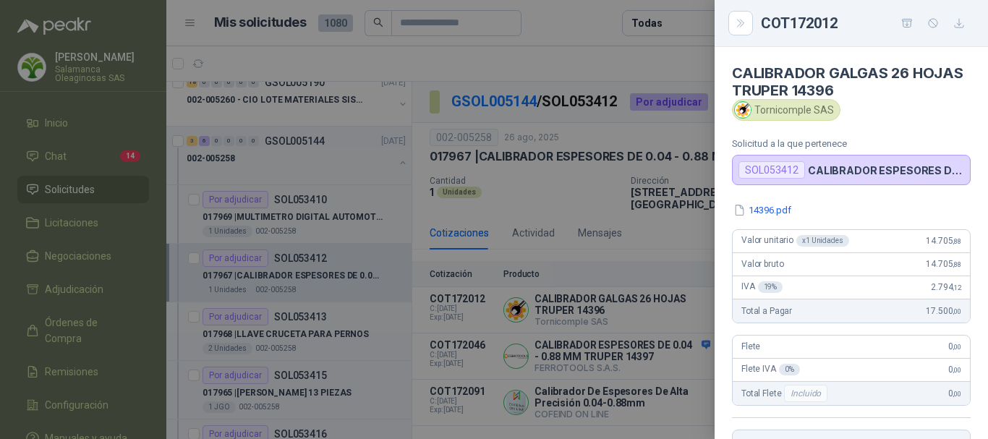
click at [636, 56] on div at bounding box center [494, 219] width 988 height 439
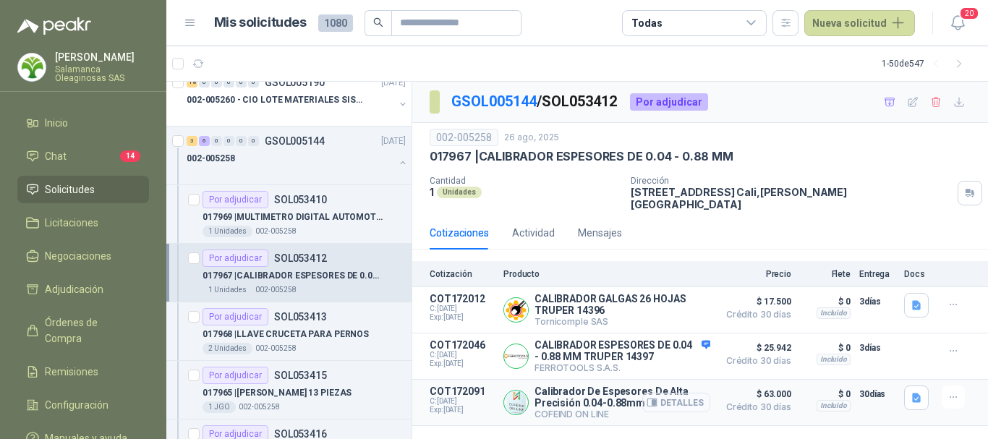
click at [683, 399] on button "Detalles" at bounding box center [676, 403] width 68 height 20
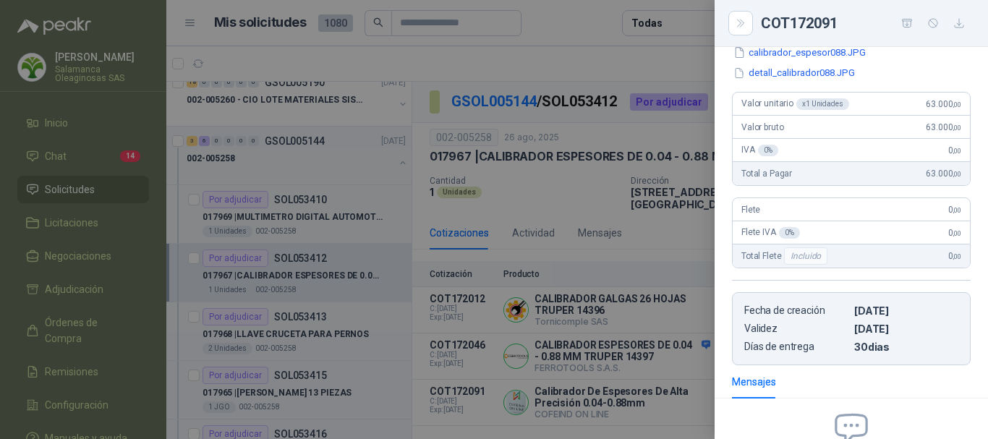
scroll to position [0, 0]
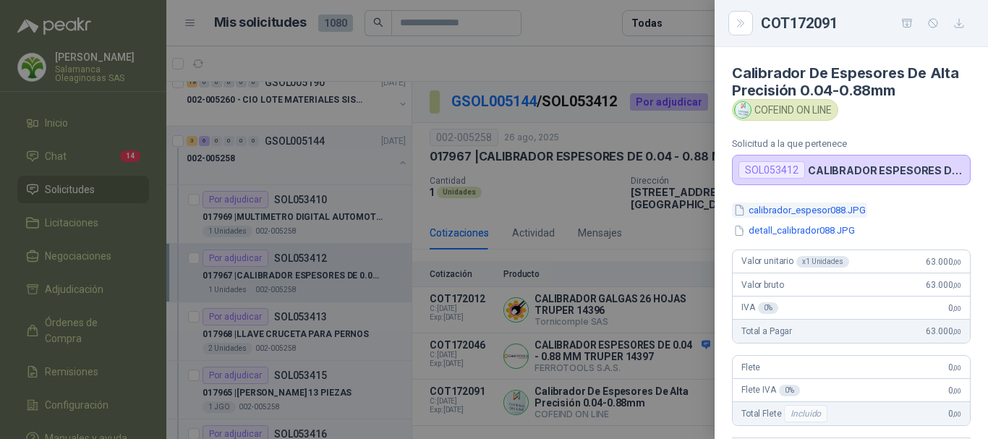
click at [801, 207] on button "calibrador_espesor088.JPG" at bounding box center [799, 209] width 135 height 15
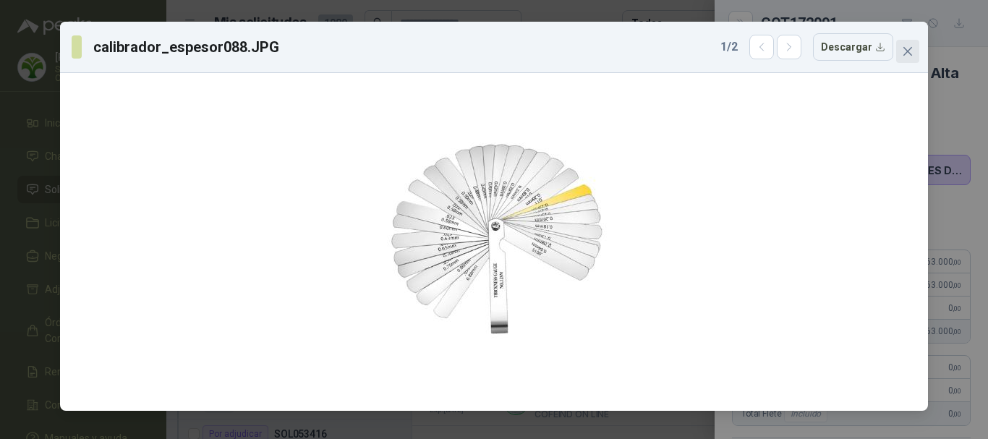
click at [902, 51] on icon "close" at bounding box center [908, 52] width 12 height 12
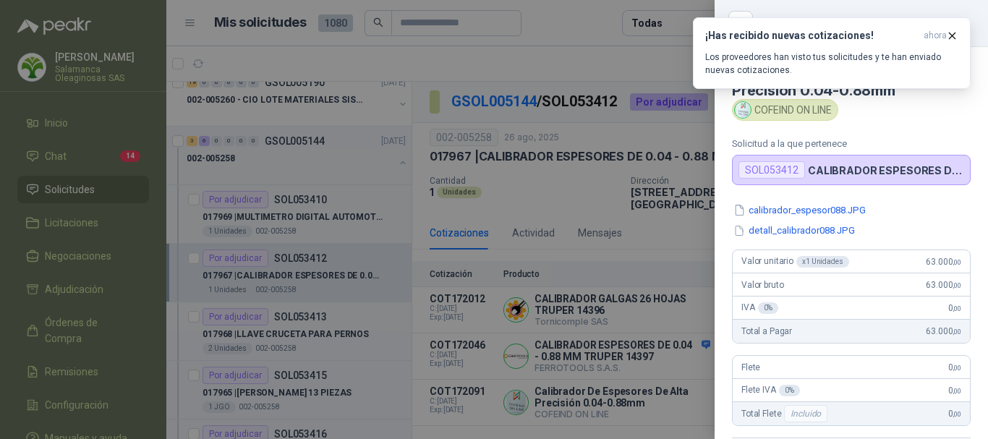
click at [593, 14] on div at bounding box center [494, 219] width 988 height 439
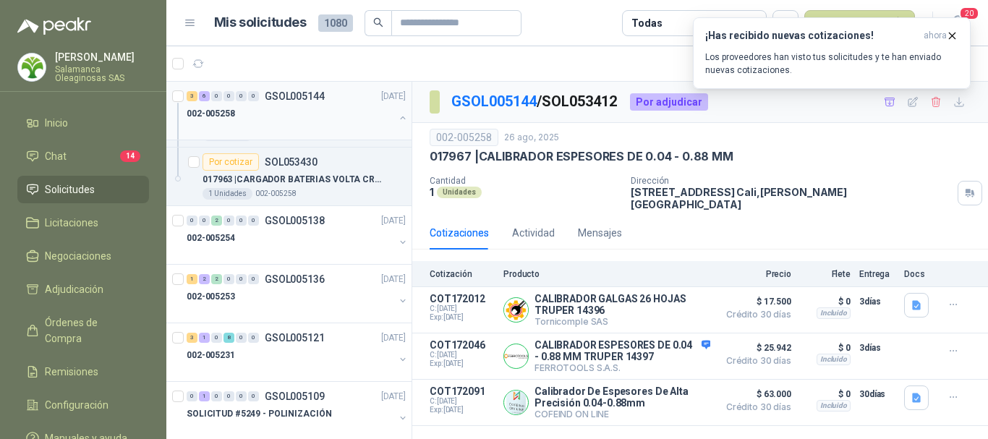
scroll to position [651, 0]
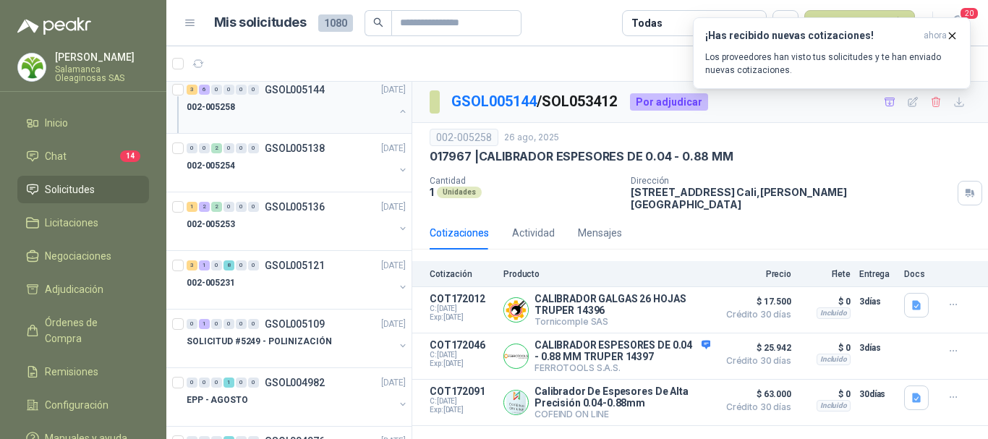
click at [267, 229] on div "002-005253" at bounding box center [291, 223] width 208 height 17
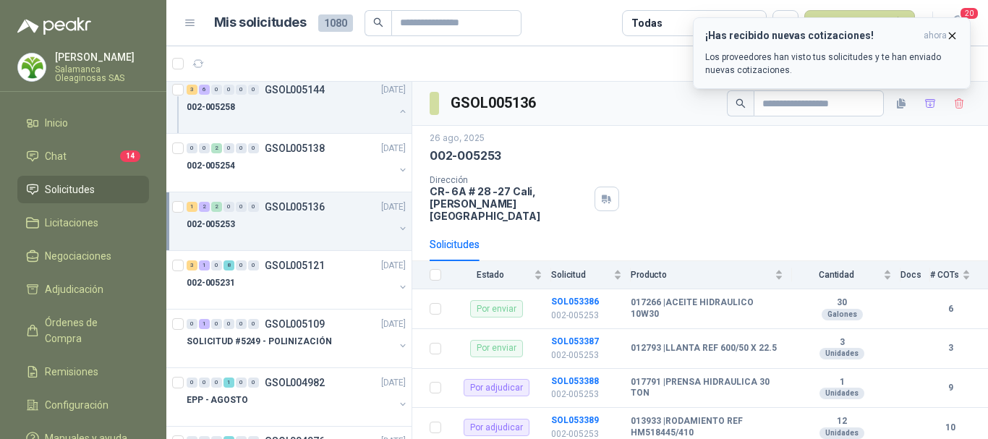
click at [953, 35] on icon "button" at bounding box center [952, 36] width 12 height 12
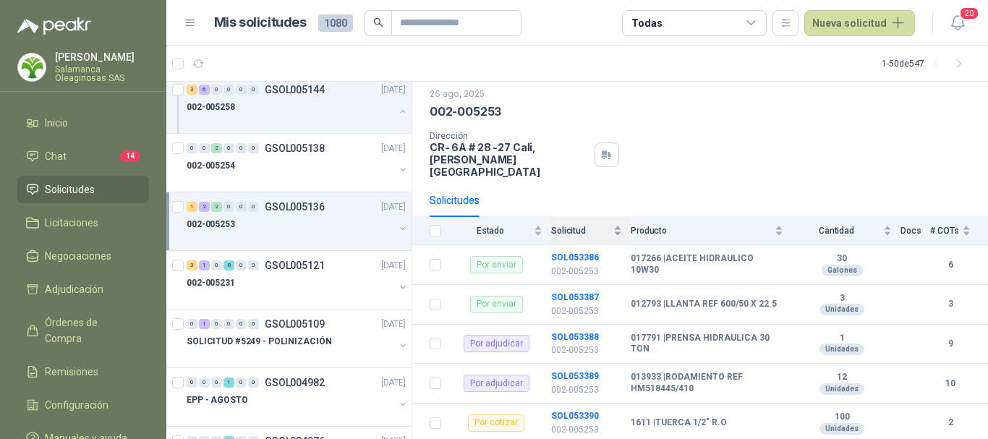
scroll to position [60, 0]
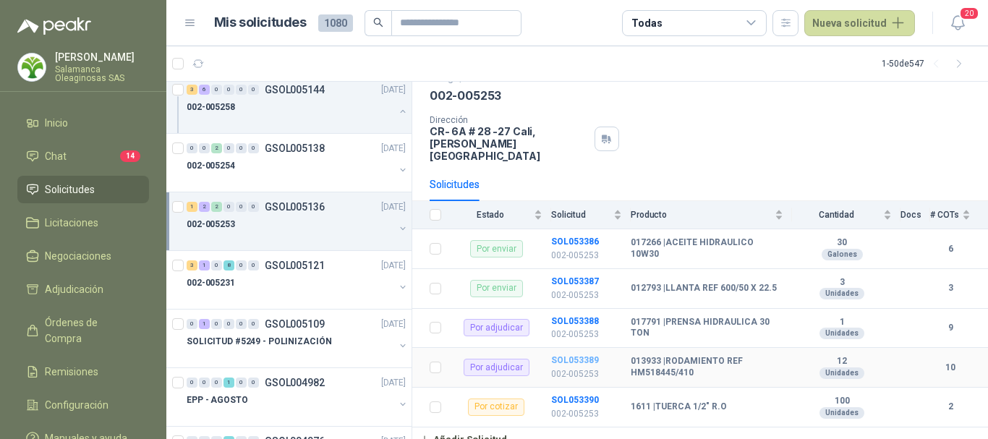
click at [572, 355] on b "SOL053389" at bounding box center [575, 360] width 48 height 10
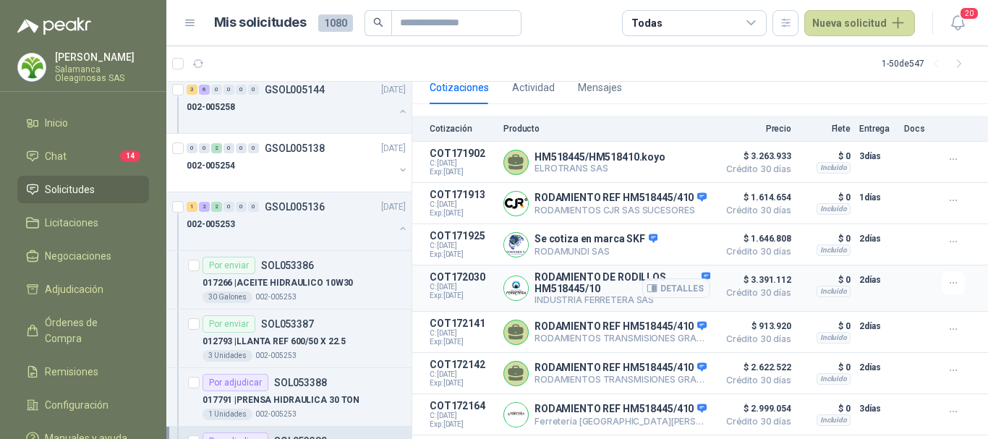
scroll to position [145, 0]
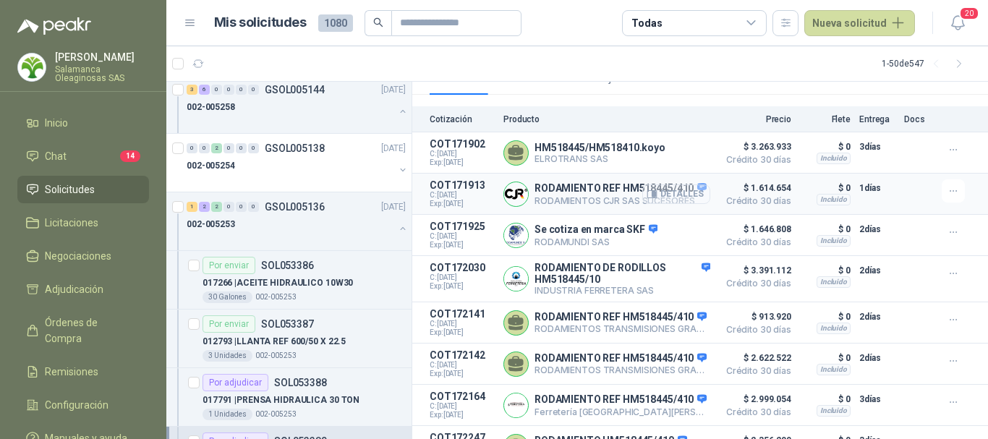
click at [673, 195] on button "Detalles" at bounding box center [676, 194] width 68 height 20
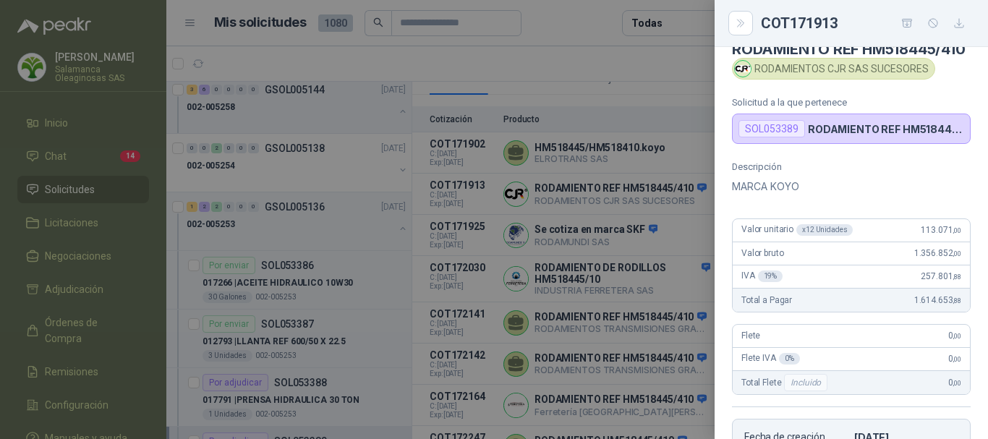
scroll to position [0, 0]
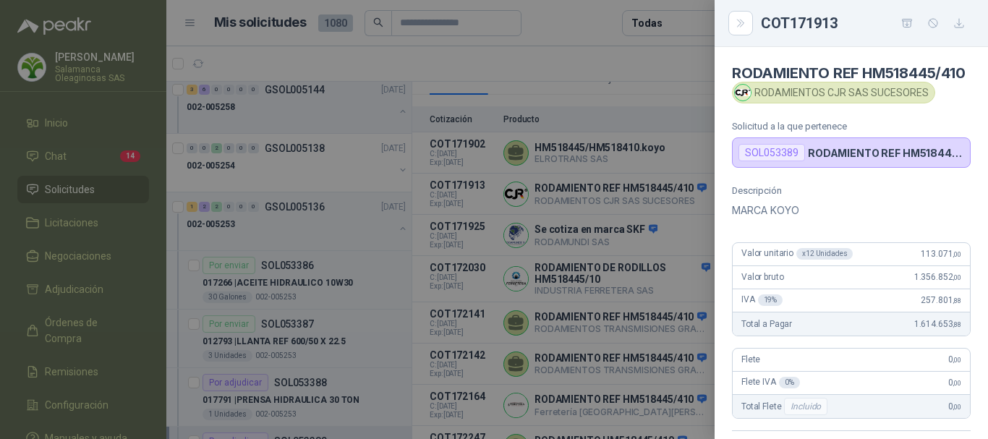
click at [577, 24] on div at bounding box center [494, 219] width 988 height 439
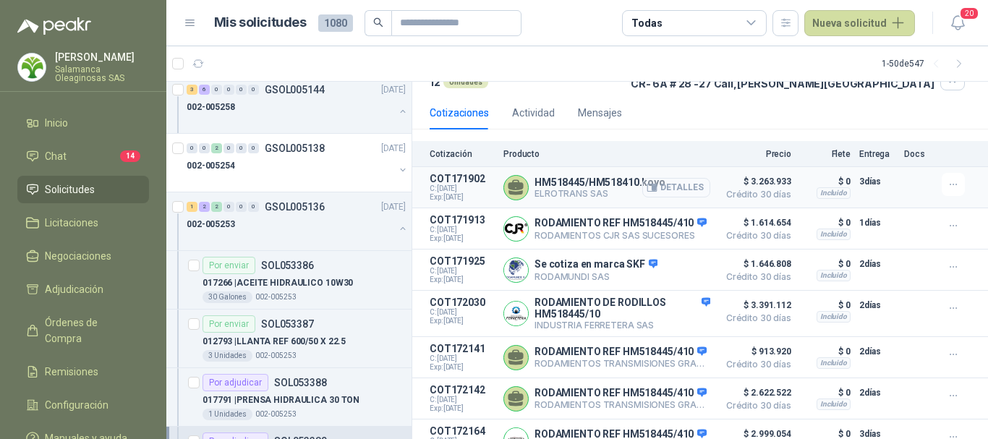
scroll to position [145, 0]
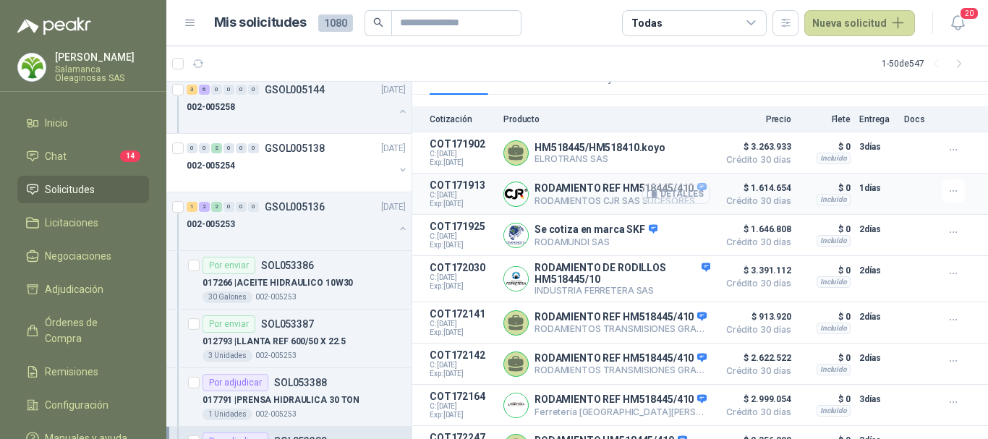
click at [678, 195] on button "Detalles" at bounding box center [676, 194] width 68 height 20
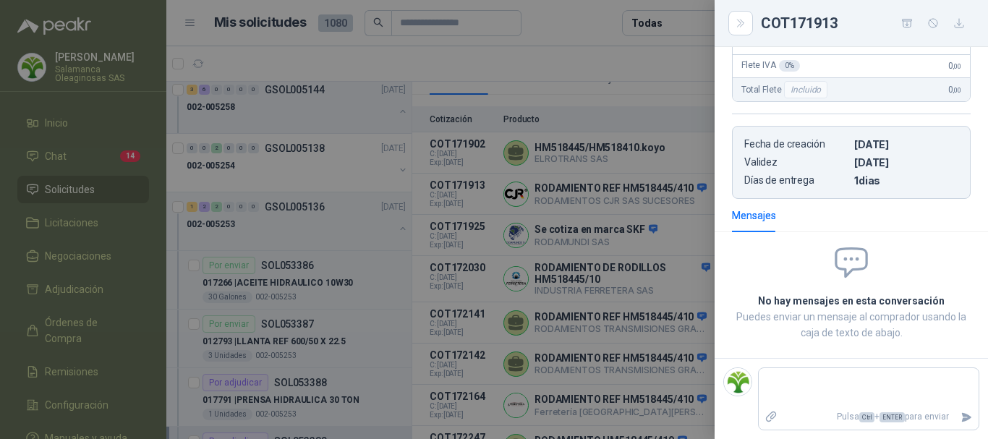
scroll to position [0, 0]
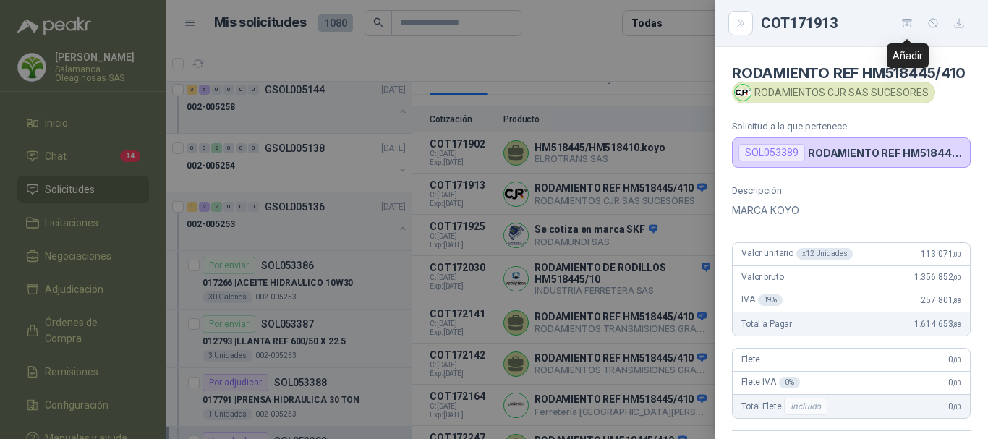
click at [905, 22] on icon "button" at bounding box center [907, 23] width 12 height 12
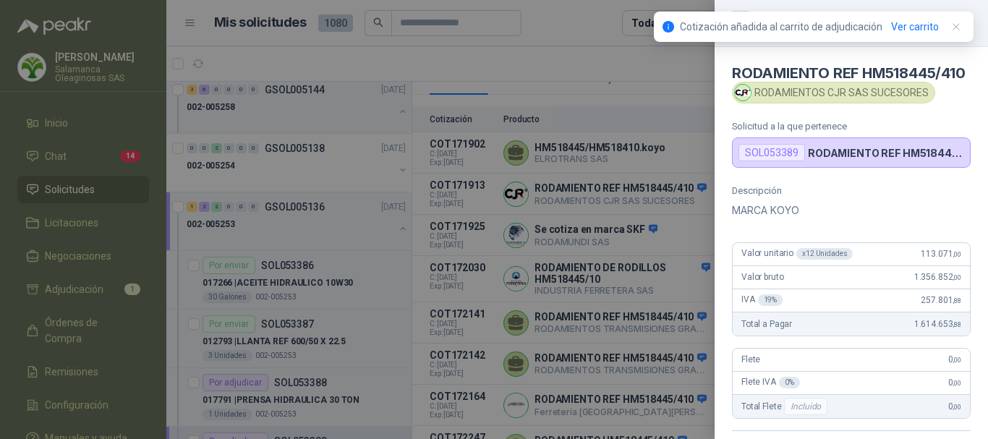
click at [576, 27] on div at bounding box center [494, 219] width 988 height 439
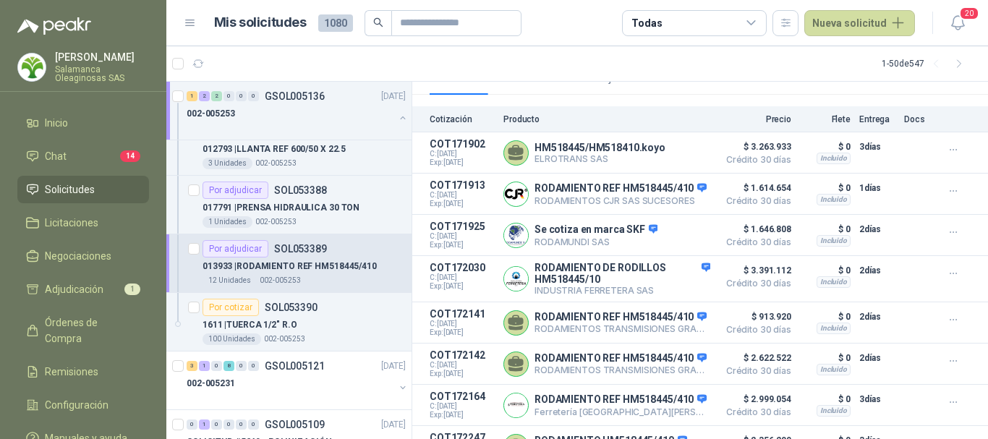
scroll to position [868, 0]
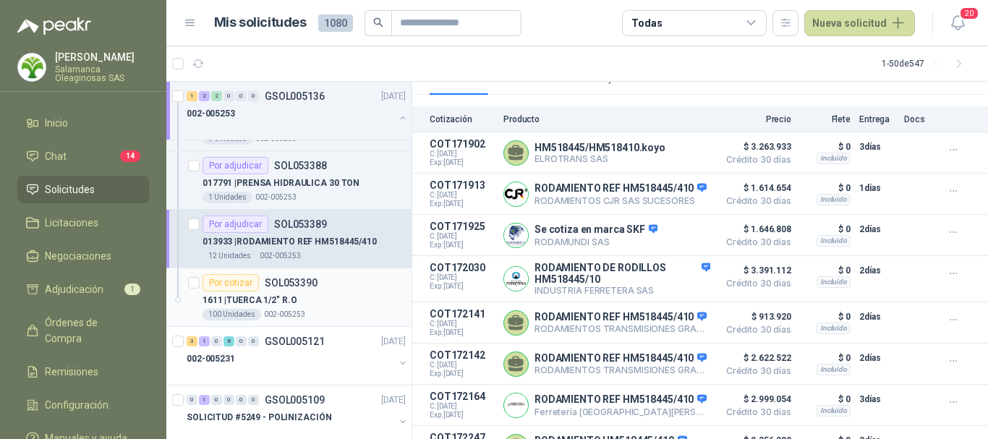
click at [341, 308] on div "1611 | TUERCA 1/2" R.O" at bounding box center [303, 299] width 203 height 17
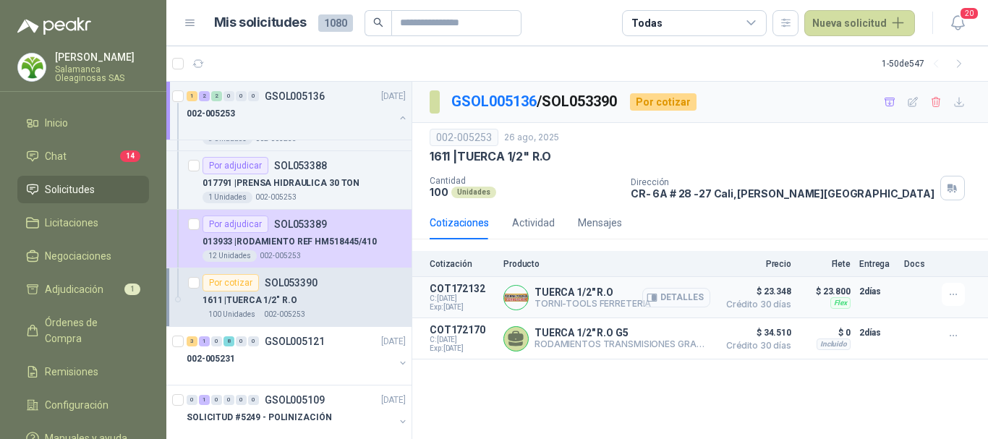
click at [691, 299] on button "Detalles" at bounding box center [676, 298] width 68 height 20
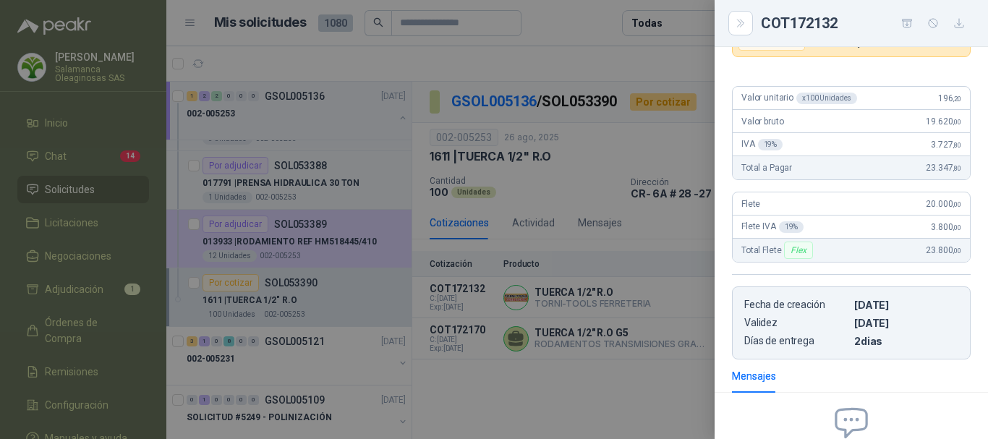
scroll to position [47, 0]
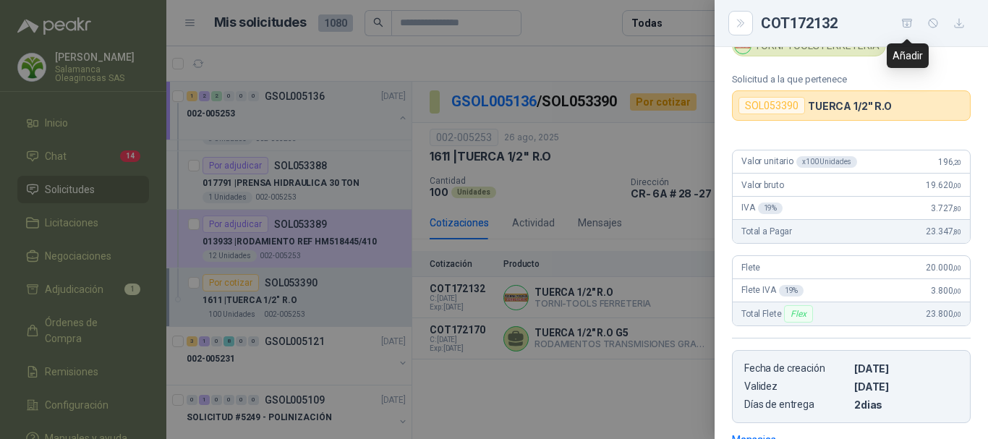
click at [905, 23] on icon "button" at bounding box center [907, 23] width 12 height 12
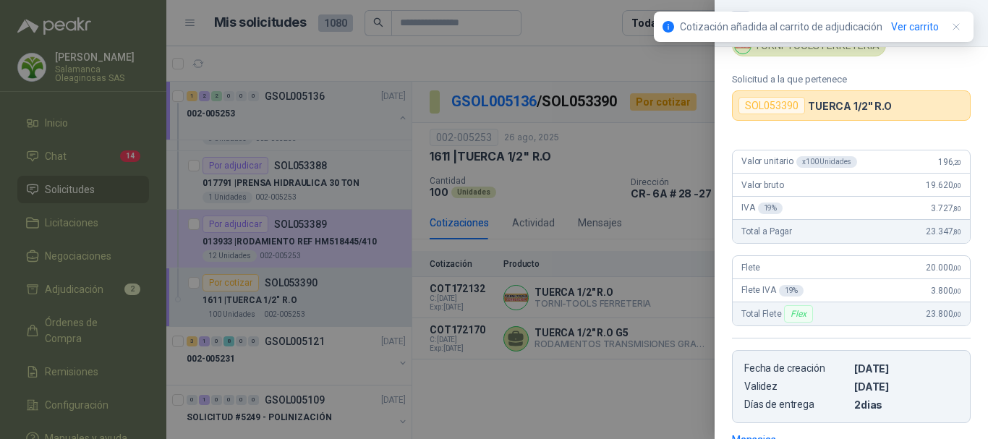
click at [558, 17] on div at bounding box center [494, 219] width 988 height 439
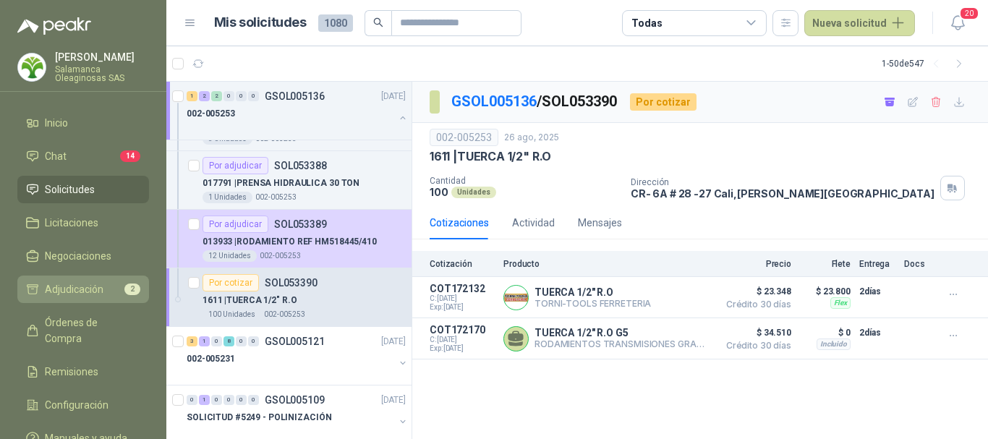
click at [98, 291] on span "Adjudicación" at bounding box center [74, 289] width 59 height 16
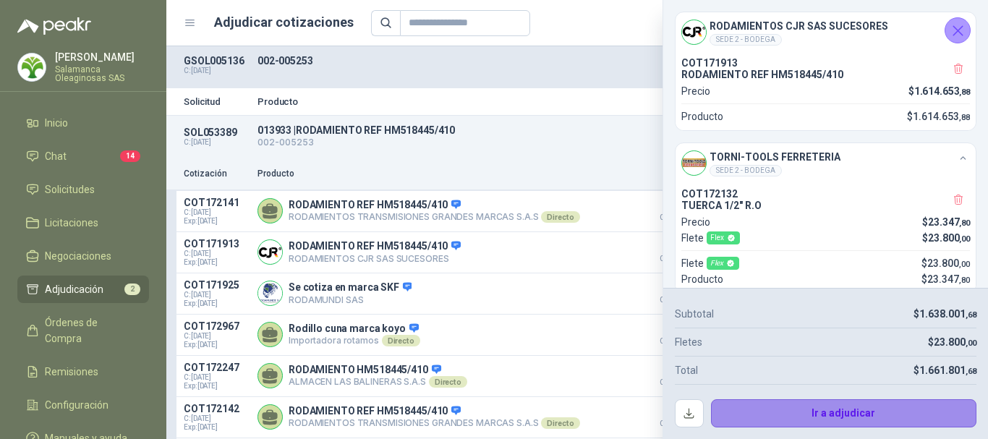
click at [842, 414] on button "Ir a adjudicar" at bounding box center [844, 413] width 266 height 29
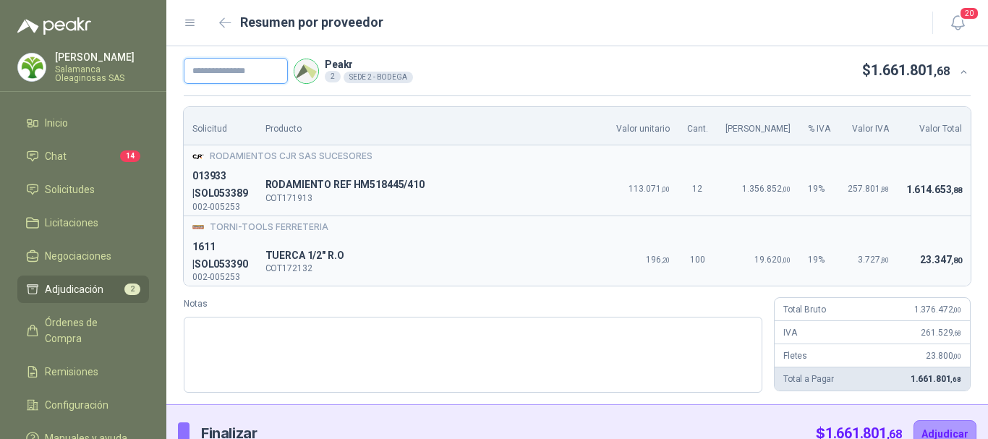
click at [272, 67] on input "text" at bounding box center [236, 71] width 104 height 26
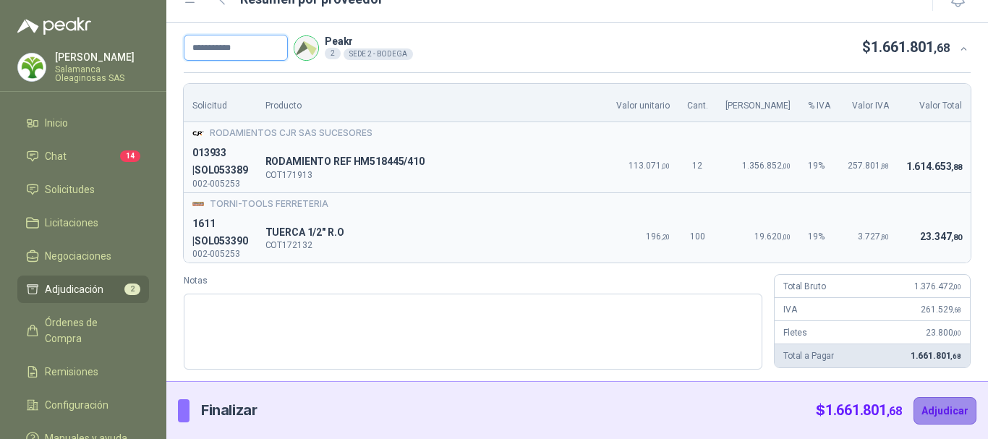
type input "**********"
click at [942, 414] on button "Adjudicar" at bounding box center [944, 410] width 63 height 27
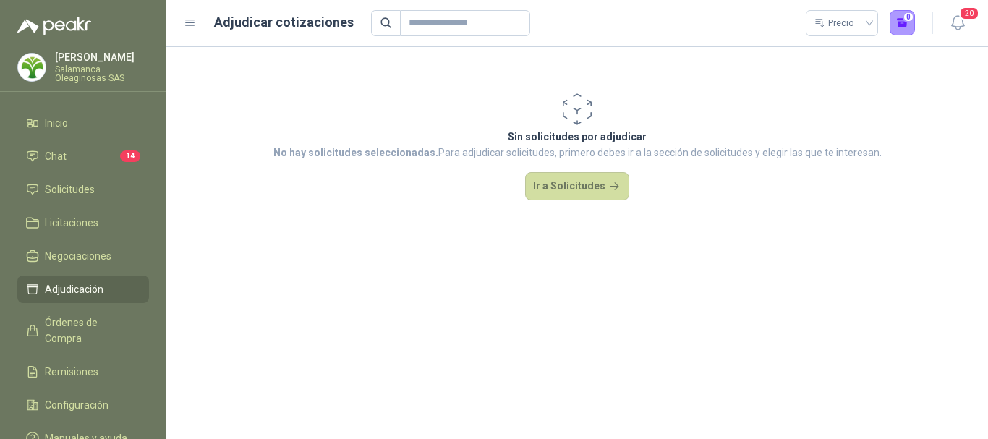
scroll to position [0, 0]
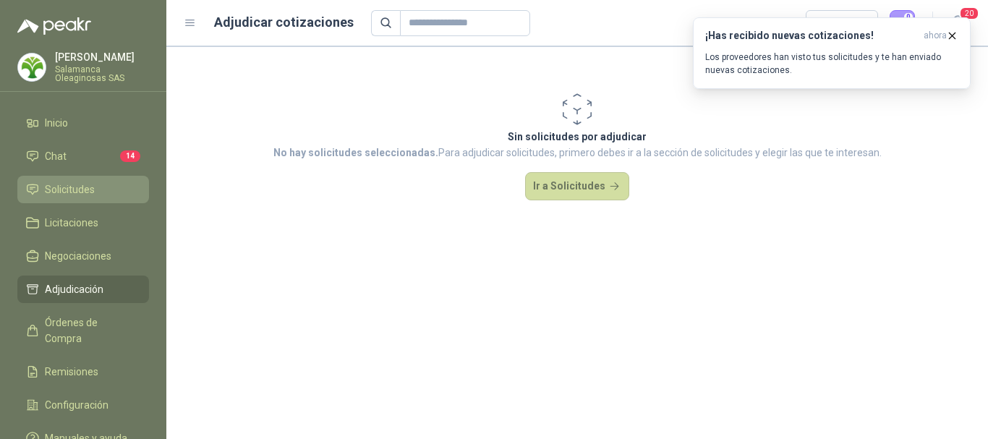
click at [95, 189] on li "Solicitudes" at bounding box center [83, 190] width 114 height 16
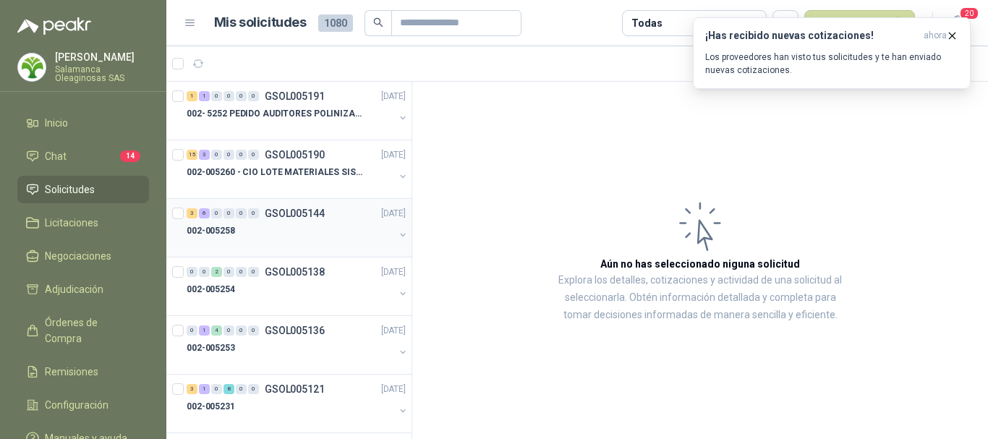
click at [270, 234] on div "002-005258" at bounding box center [291, 230] width 208 height 17
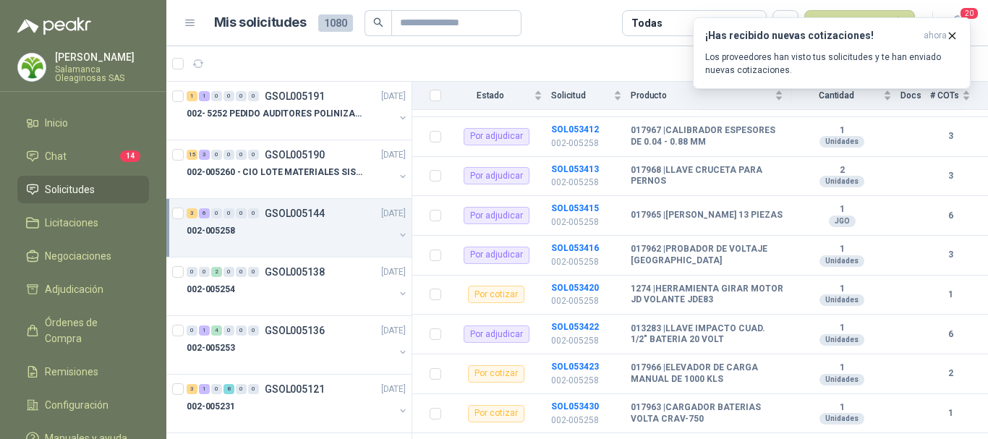
scroll to position [218, 0]
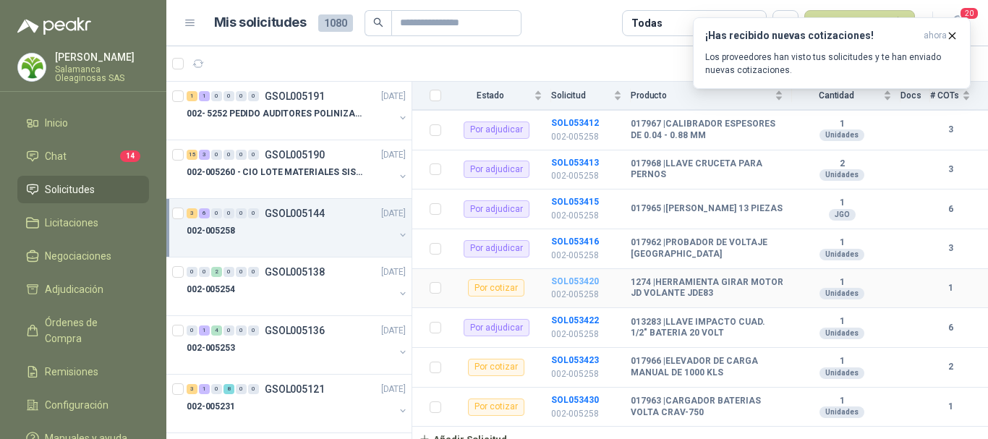
click at [578, 276] on b "SOL053420" at bounding box center [575, 281] width 48 height 10
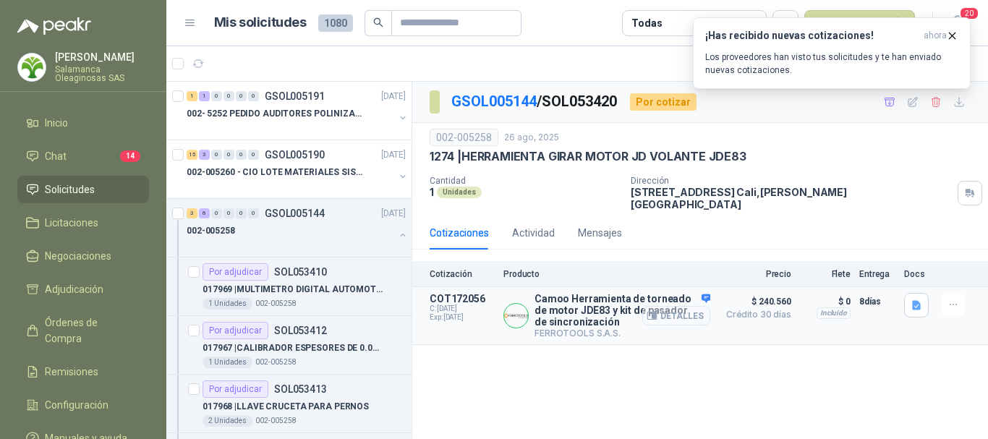
click at [688, 308] on button "Detalles" at bounding box center [676, 316] width 68 height 20
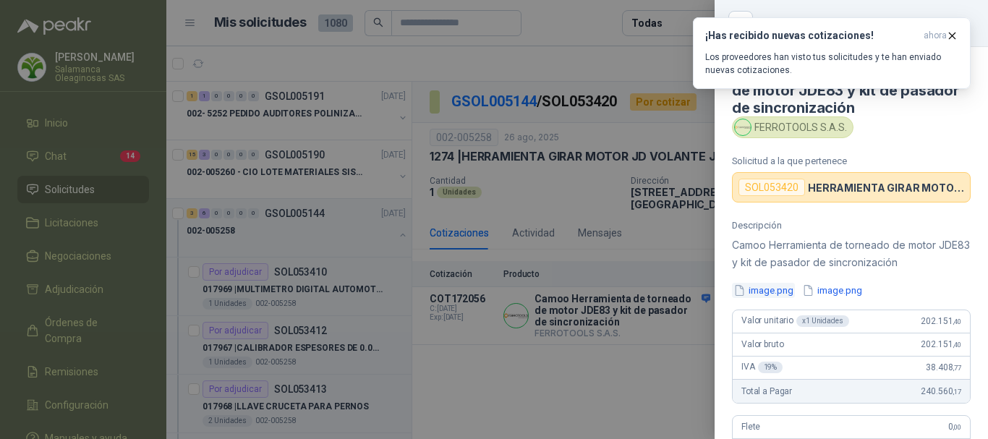
click at [764, 290] on button "image.png" at bounding box center [763, 290] width 63 height 15
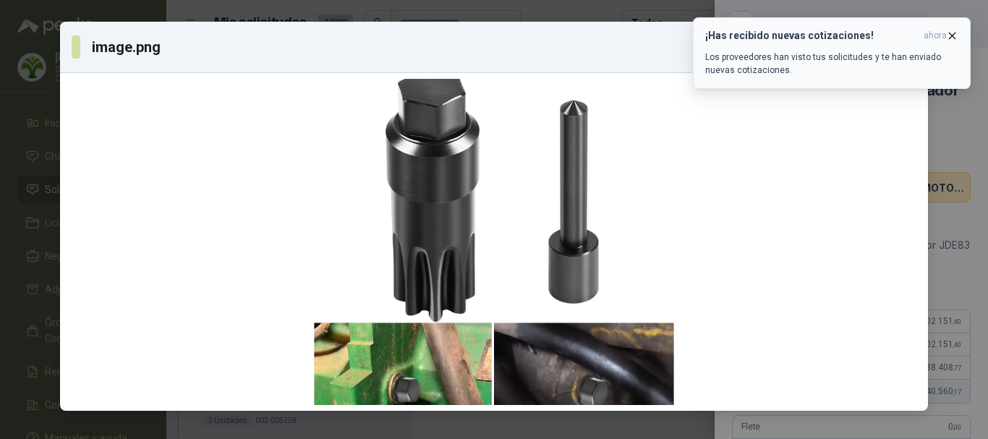
click at [957, 31] on icon "button" at bounding box center [952, 36] width 12 height 12
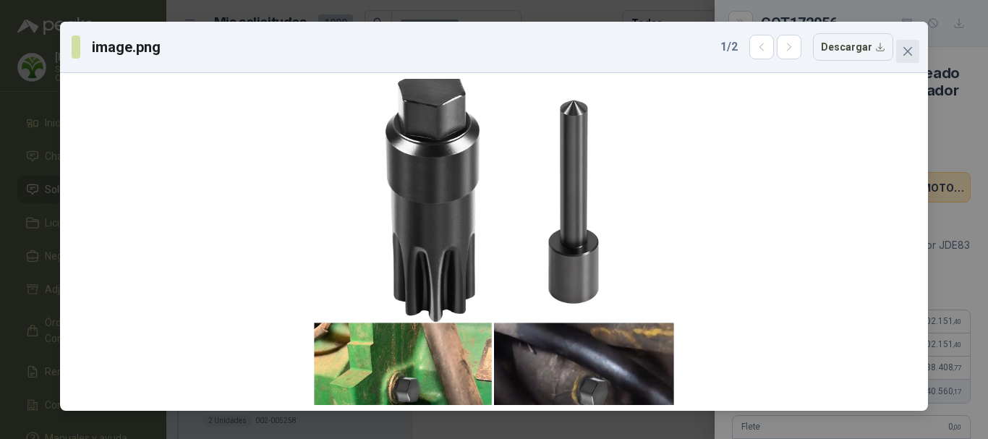
click at [904, 49] on icon "close" at bounding box center [908, 52] width 12 height 12
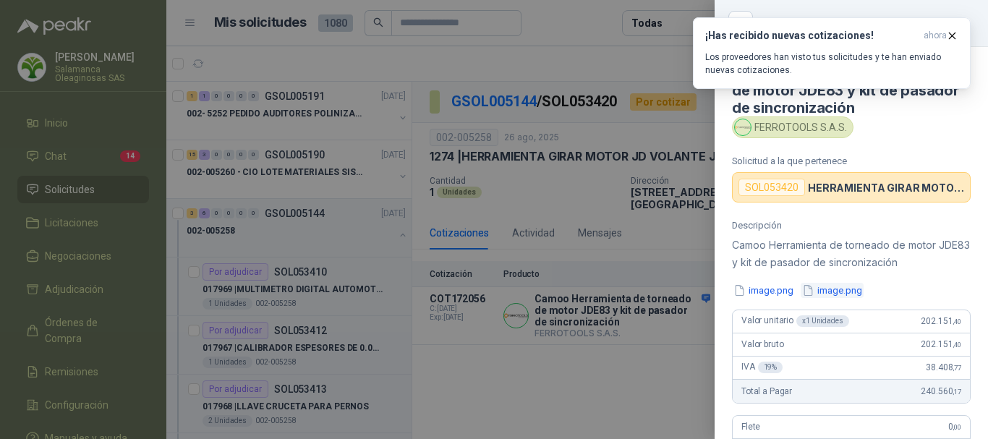
click at [847, 290] on button "image.png" at bounding box center [831, 290] width 63 height 15
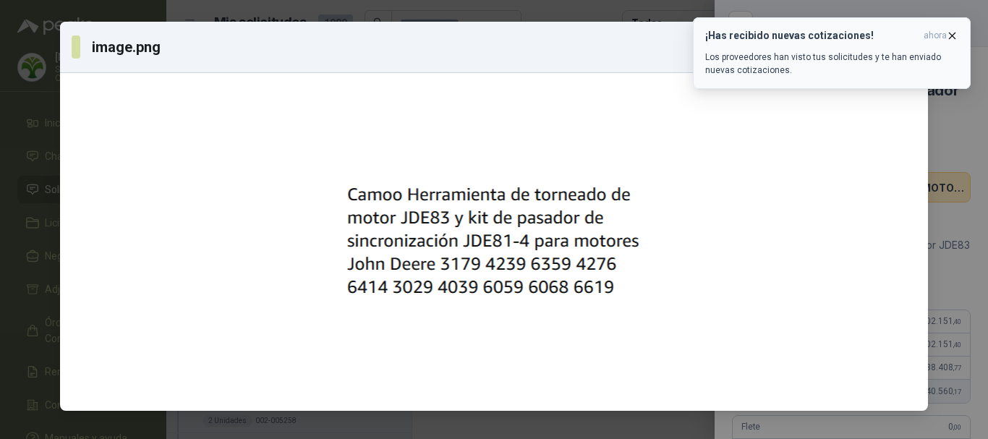
click at [956, 33] on icon "button" at bounding box center [952, 36] width 12 height 12
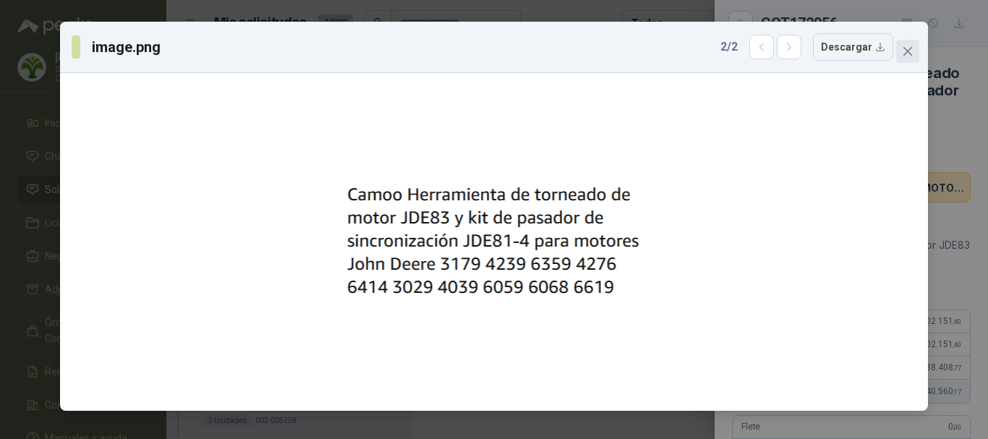
click at [912, 49] on icon "close" at bounding box center [908, 52] width 12 height 12
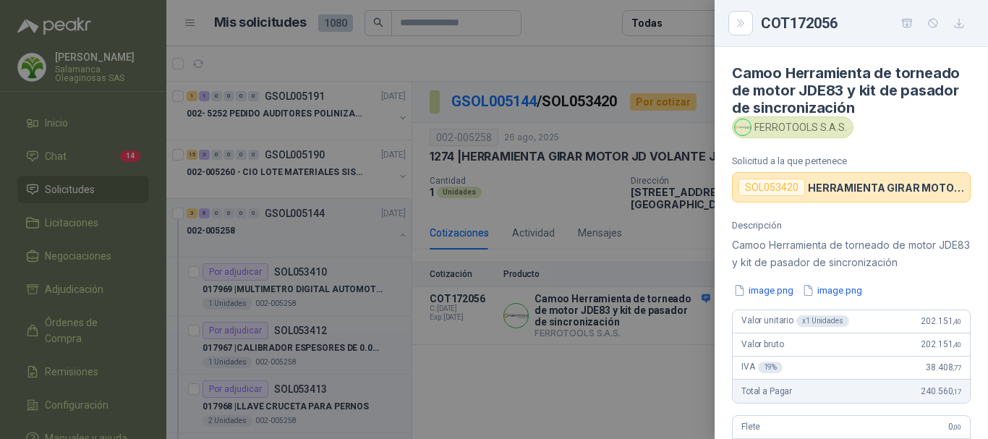
click at [597, 24] on div at bounding box center [494, 219] width 988 height 439
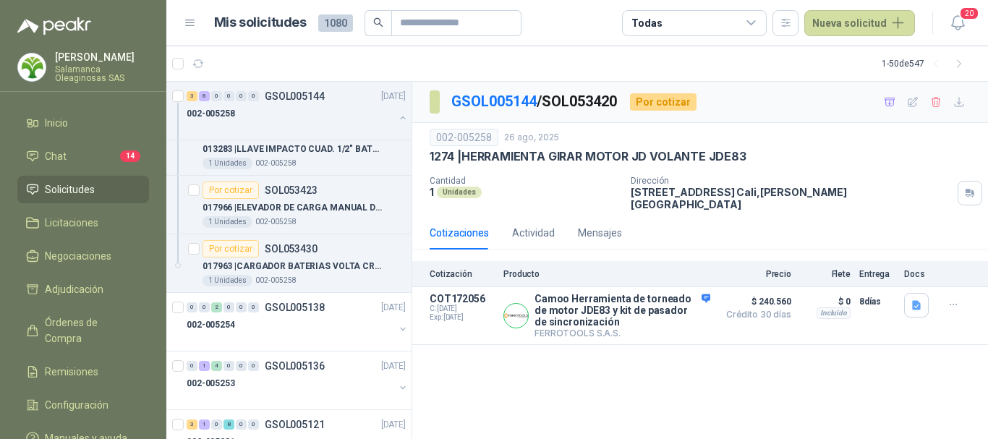
scroll to position [506, 0]
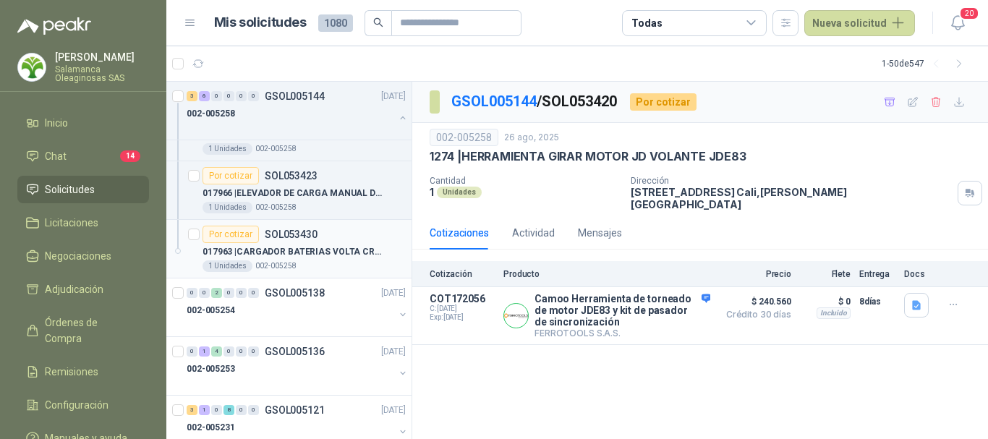
click at [307, 256] on p "017963 | CARGADOR BATERIAS VOLTA CRAV-750" at bounding box center [292, 252] width 180 height 14
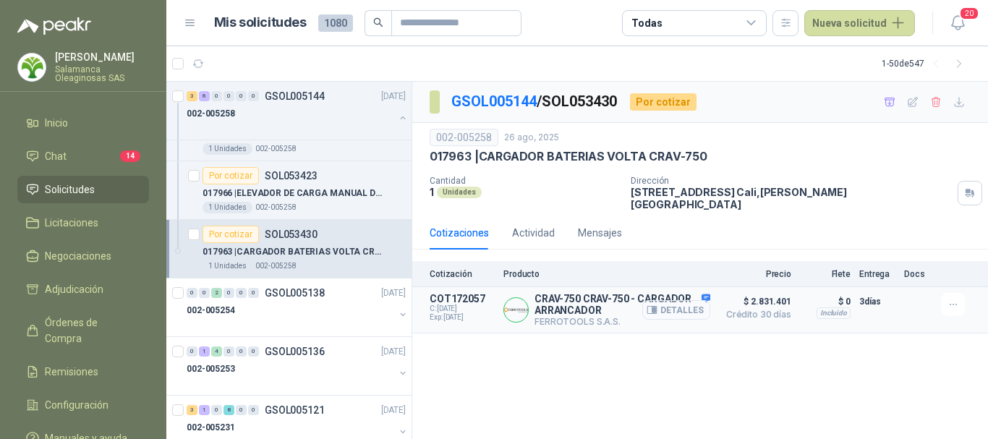
click at [680, 300] on button "Detalles" at bounding box center [676, 310] width 68 height 20
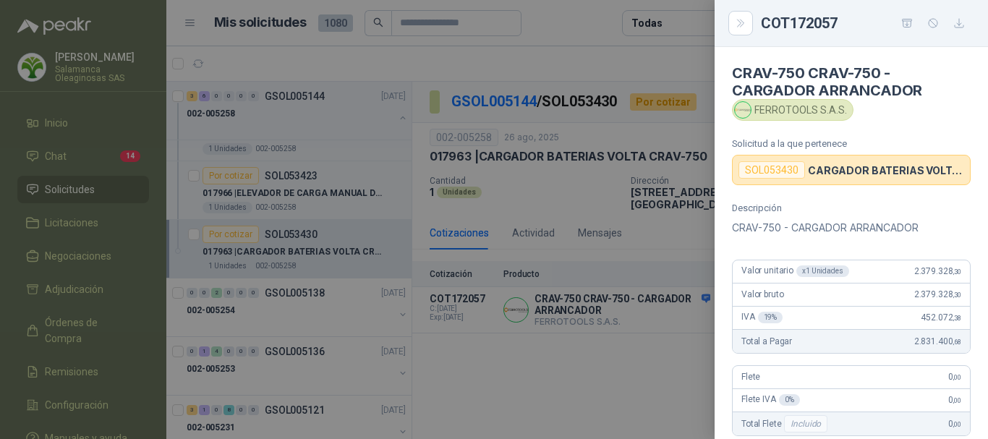
click at [588, 9] on div at bounding box center [494, 219] width 988 height 439
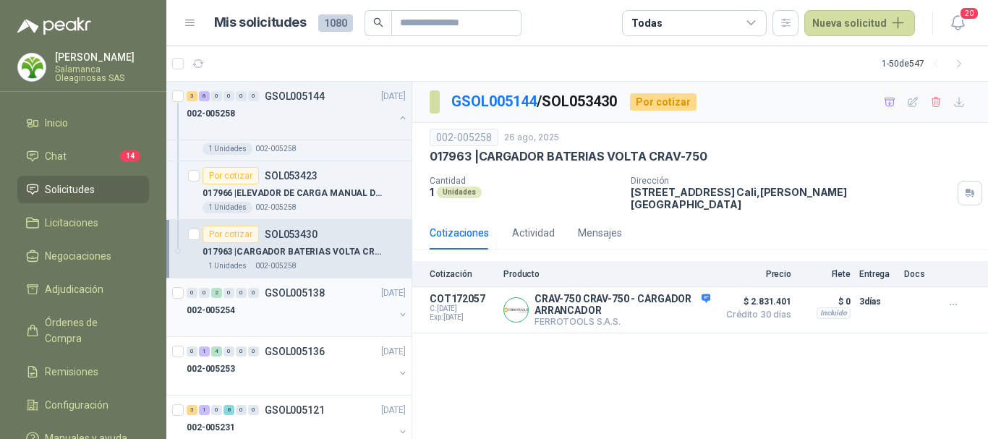
click at [319, 316] on div "002-005254" at bounding box center [291, 310] width 208 height 17
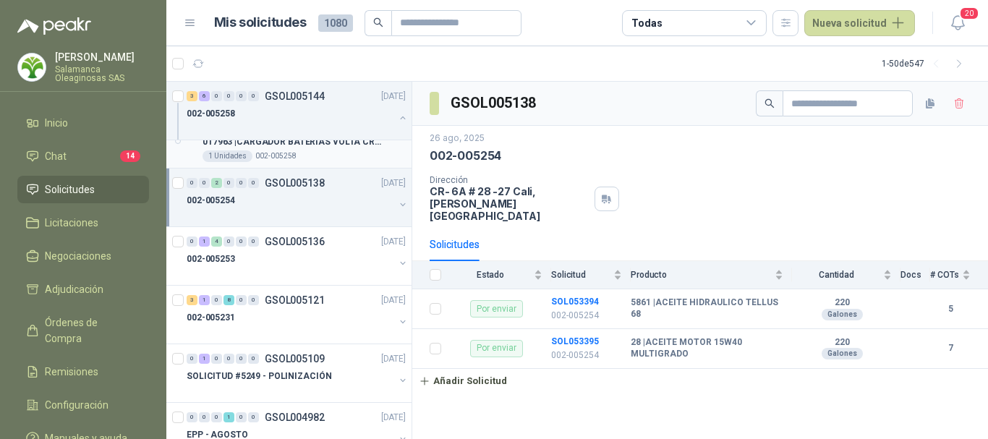
scroll to position [651, 0]
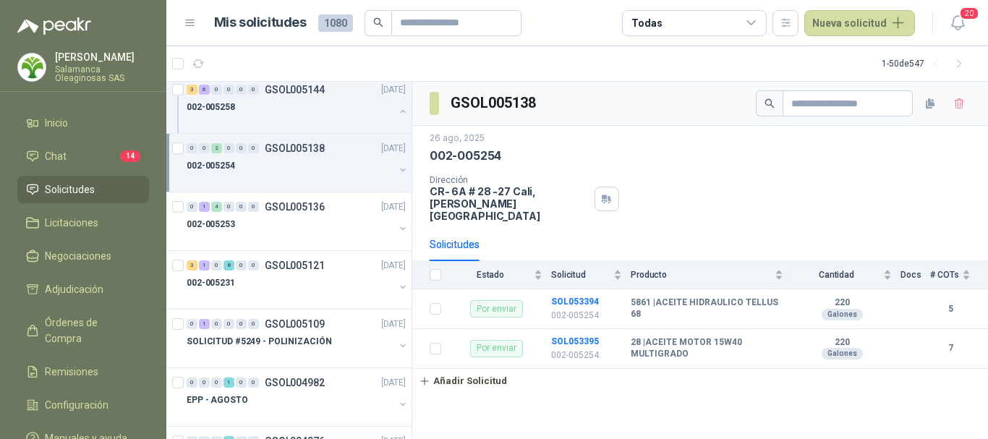
click at [323, 170] on div "002-005254" at bounding box center [291, 165] width 208 height 17
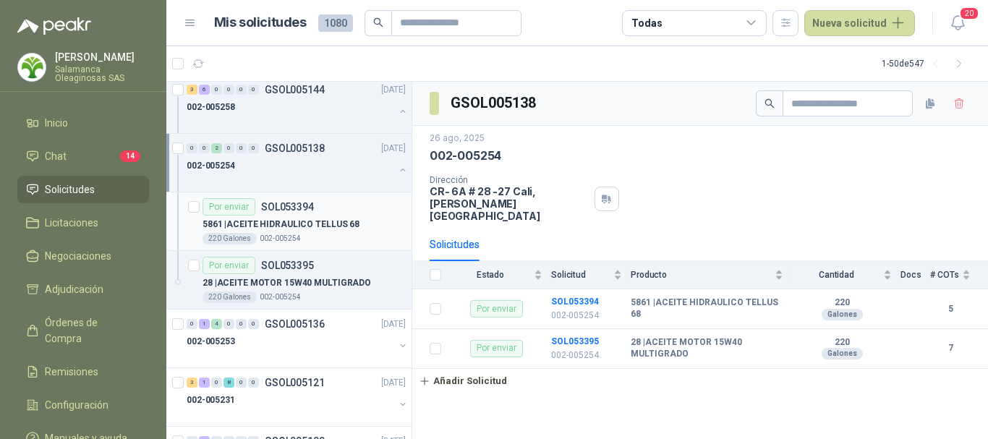
click at [344, 242] on div "220 Galones 002-005254" at bounding box center [303, 239] width 203 height 12
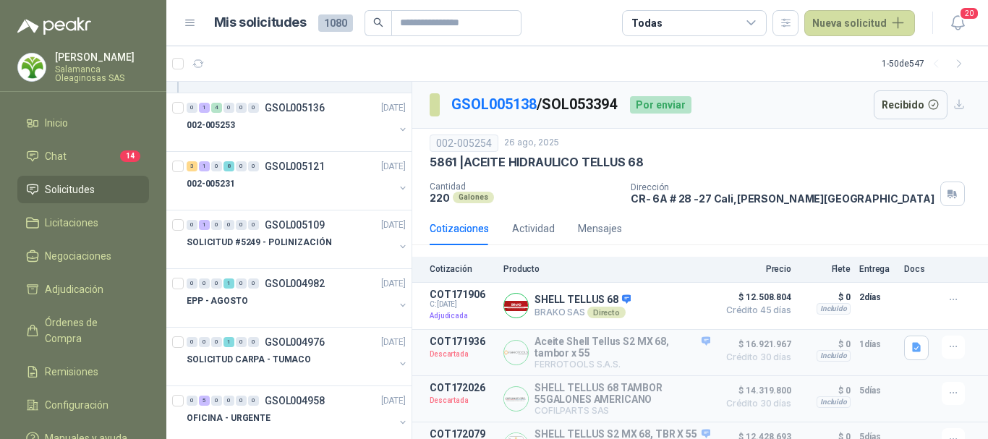
scroll to position [868, 0]
